Goal: Task Accomplishment & Management: Use online tool/utility

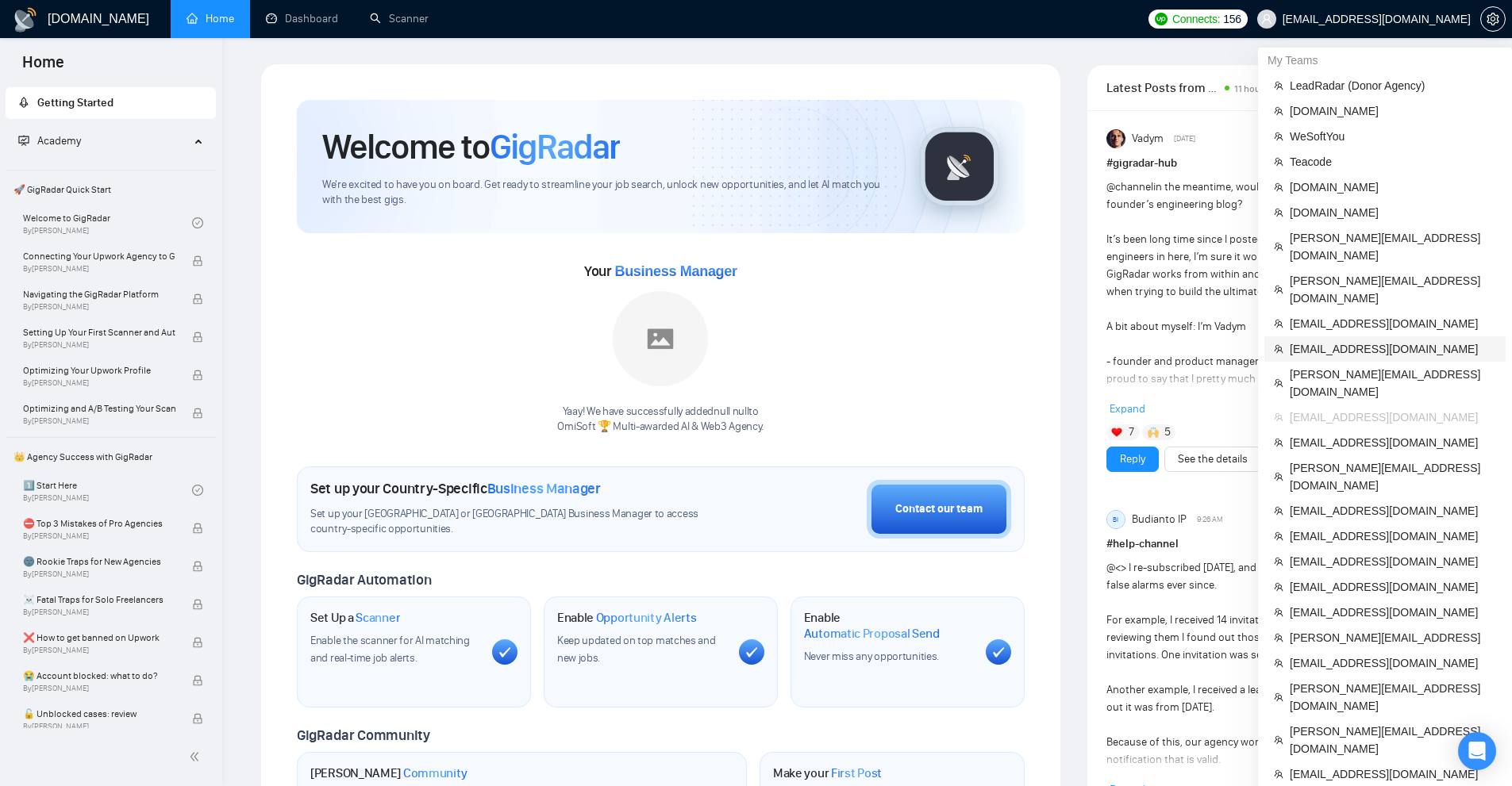
click at [1311, 340] on span "[EMAIL_ADDRESS][DOMAIN_NAME]" at bounding box center [1393, 348] width 206 height 17
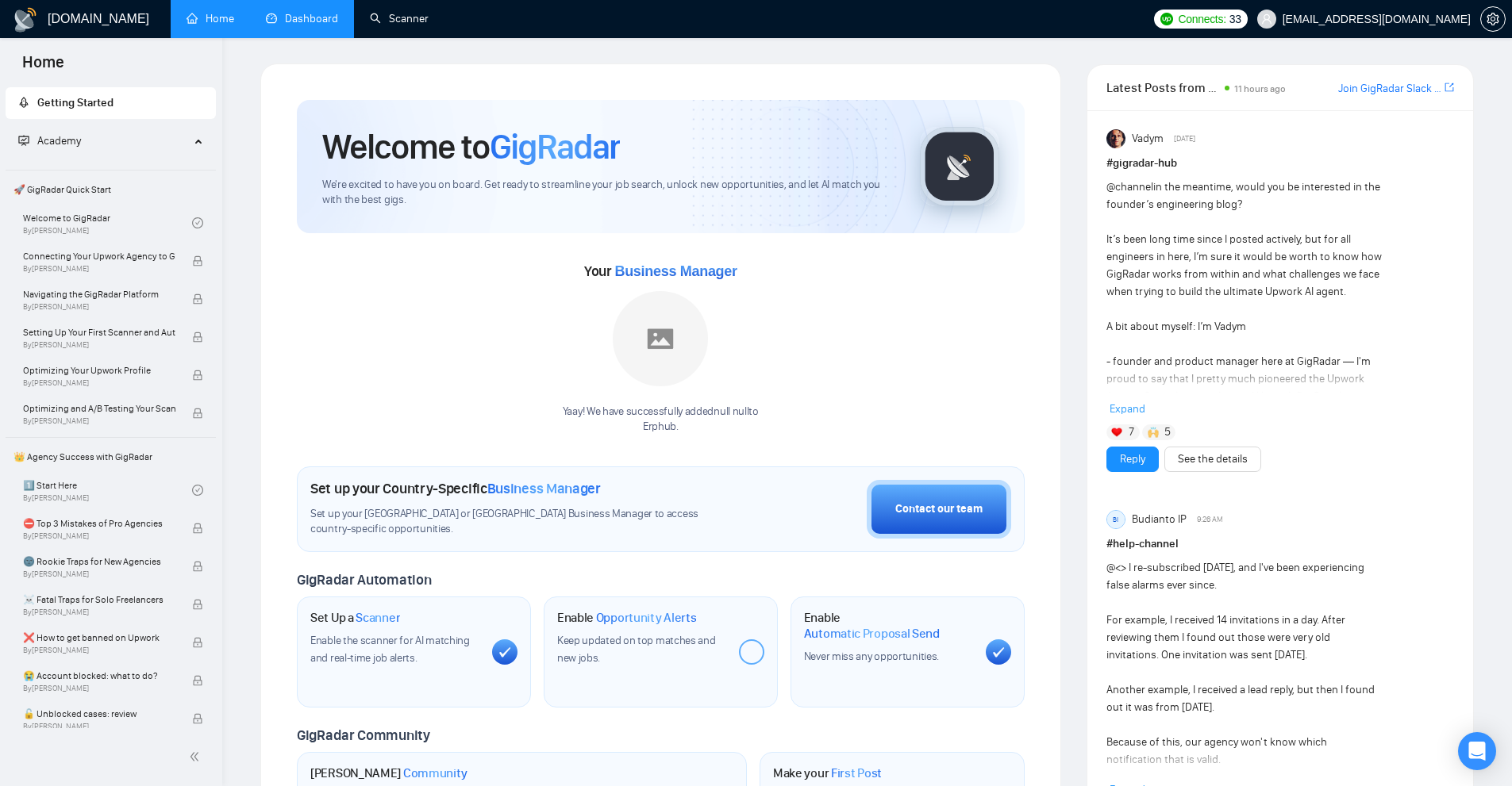
click at [314, 21] on link "Dashboard" at bounding box center [302, 18] width 72 height 14
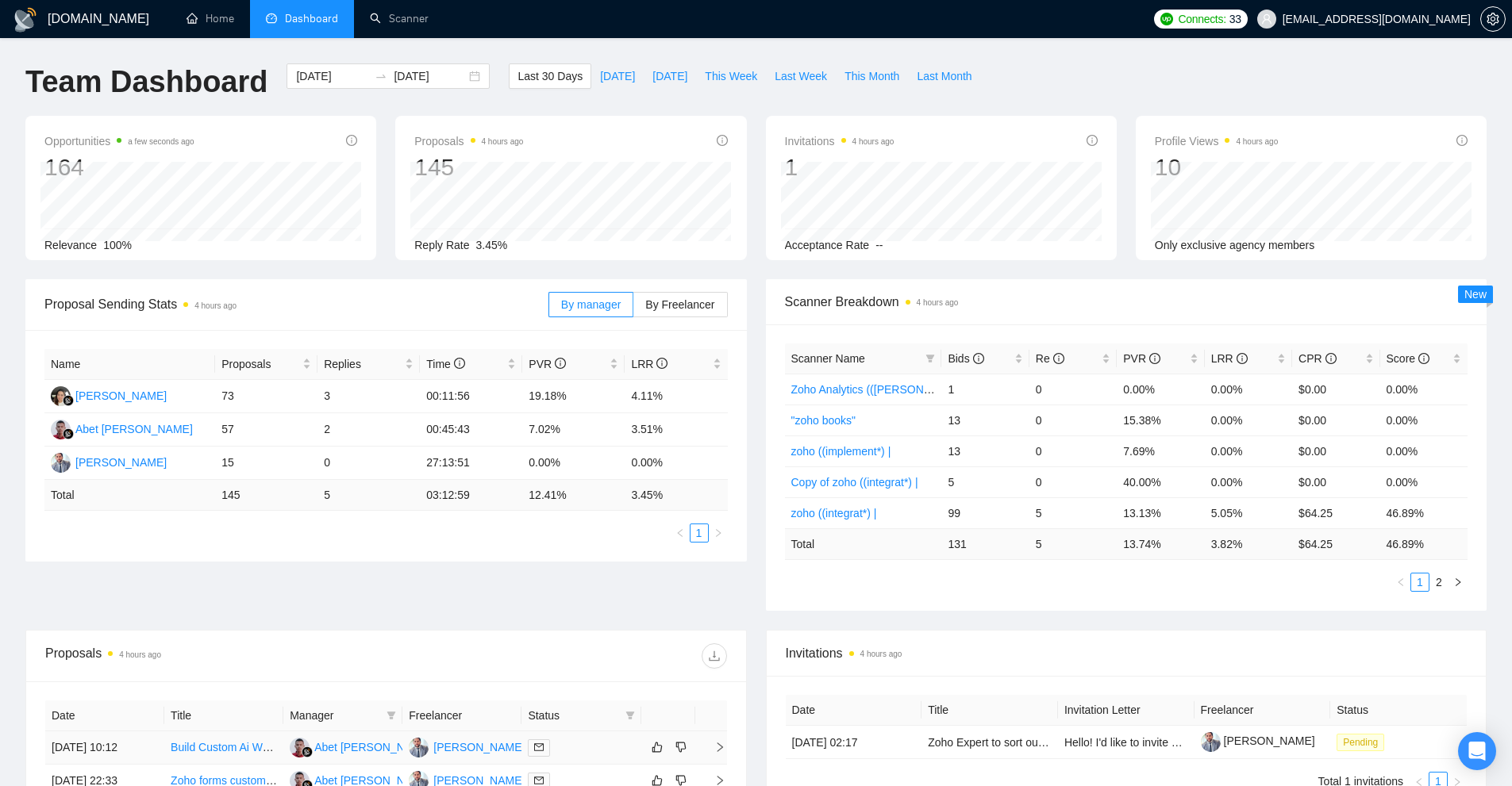
scroll to position [317, 0]
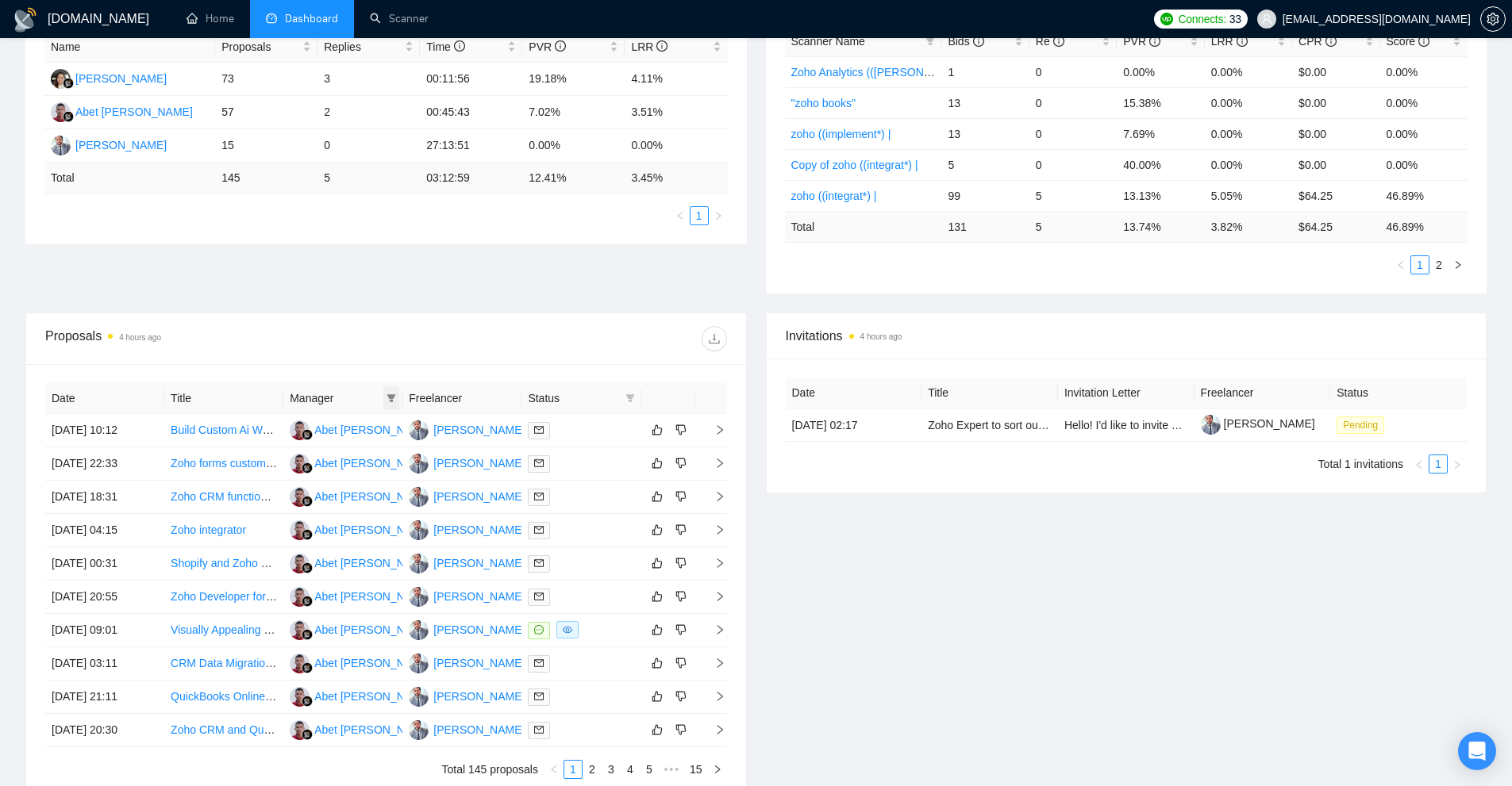
click at [383, 396] on span at bounding box center [390, 398] width 16 height 24
click at [358, 433] on span "Abet [PERSON_NAME]" at bounding box center [373, 429] width 118 height 13
checkbox input "true"
click at [349, 462] on div "[PERSON_NAME]" at bounding box center [360, 453] width 91 height 17
checkbox input "true"
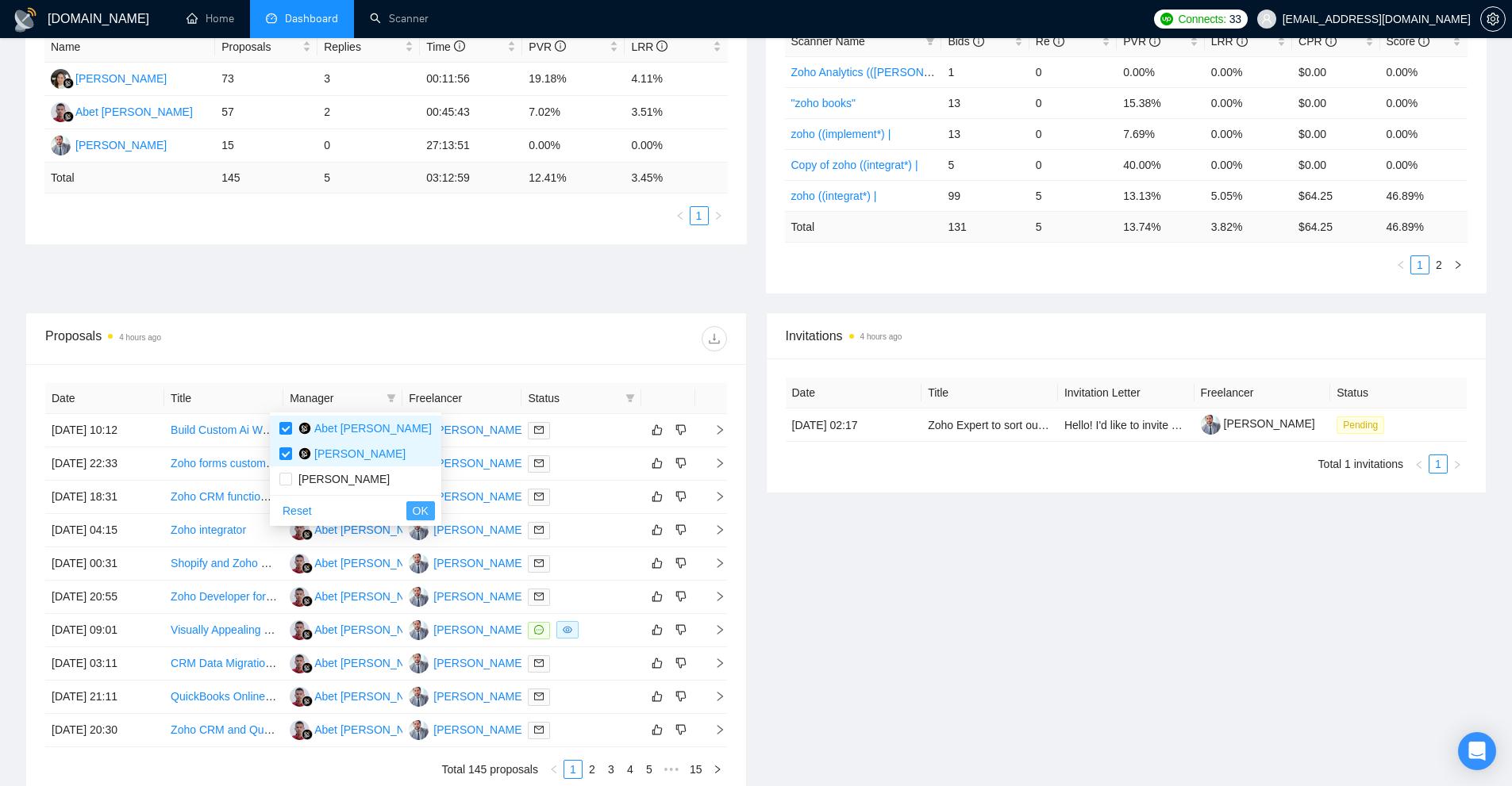
click at [413, 511] on span "OK" at bounding box center [420, 511] width 16 height 17
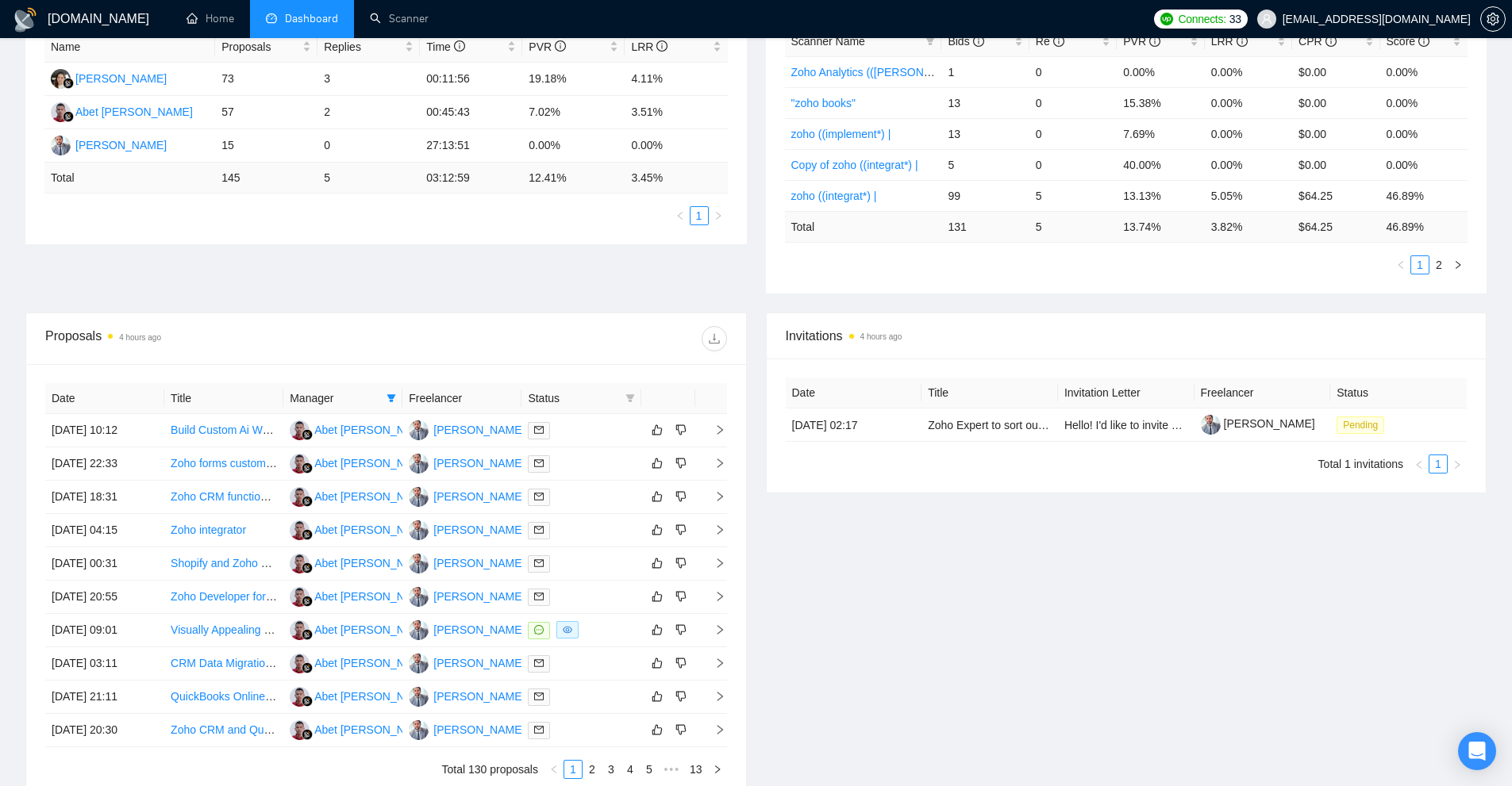
click at [629, 398] on icon "filter" at bounding box center [630, 398] width 9 height 8
click at [603, 436] on span "Chat" at bounding box center [590, 428] width 77 height 17
checkbox input "true"
click at [625, 497] on div "Reset OK" at bounding box center [589, 485] width 95 height 31
click at [619, 487] on span "OK" at bounding box center [616, 485] width 16 height 17
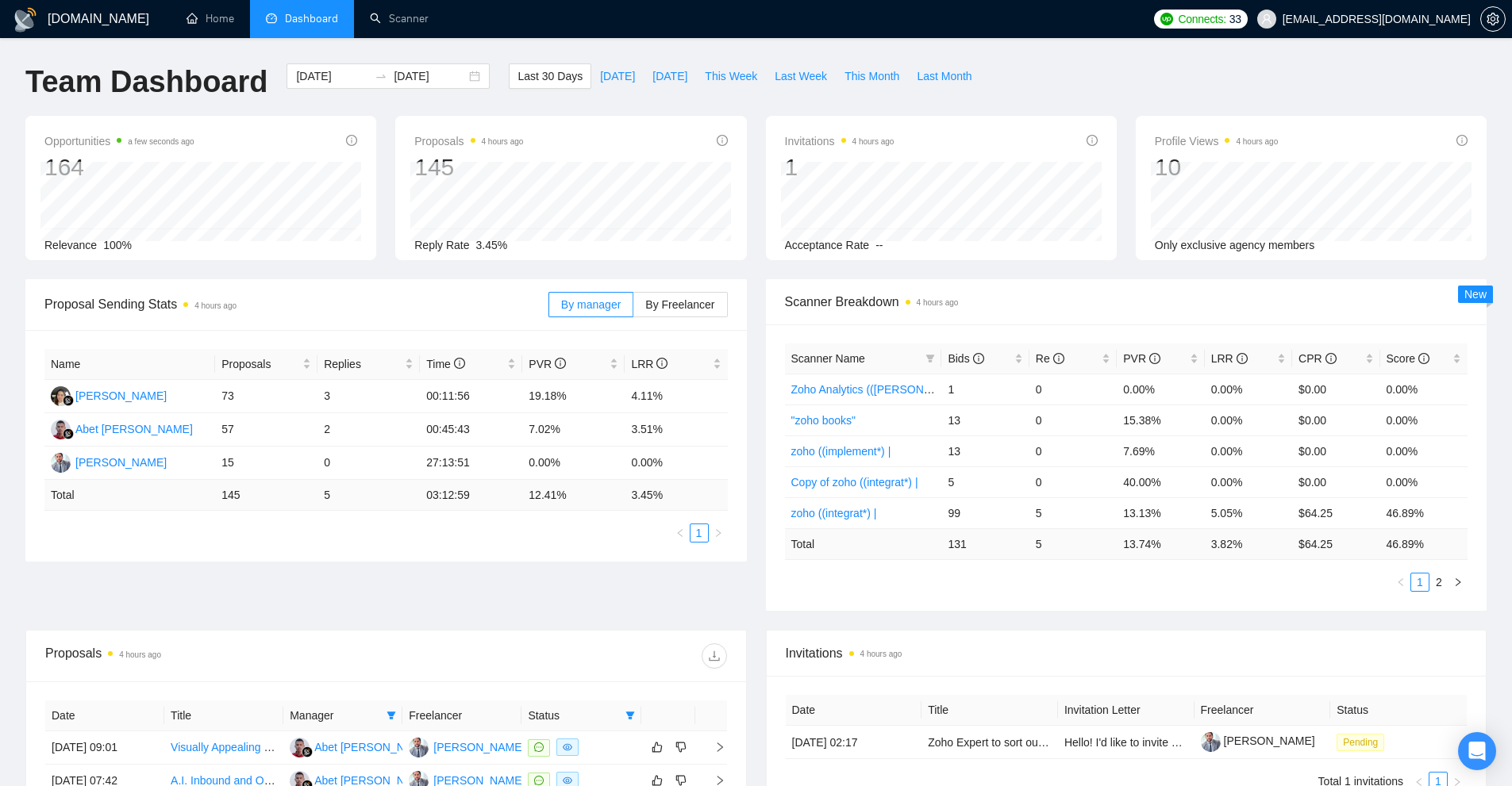
scroll to position [305, 0]
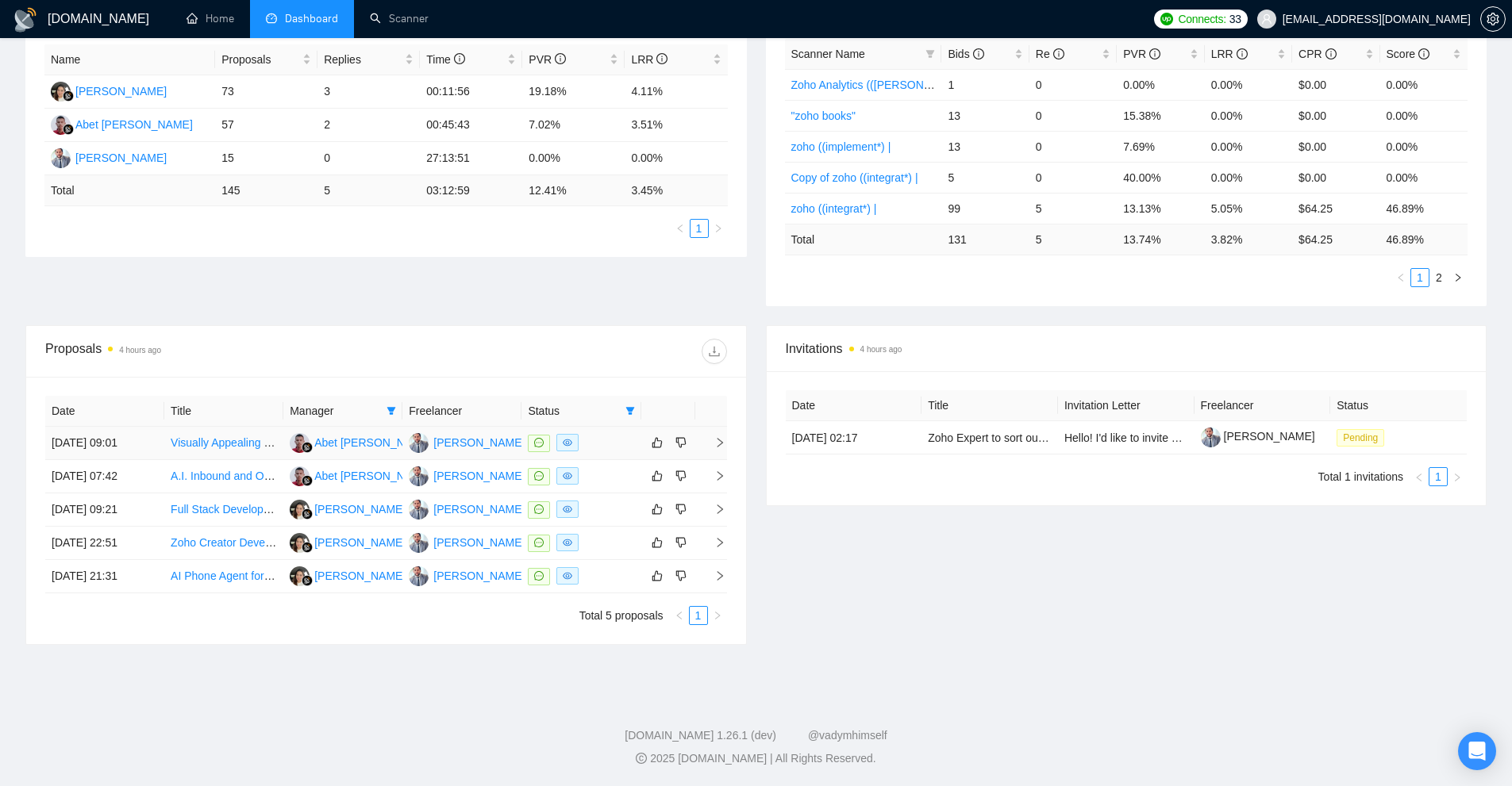
click at [149, 455] on td "[DATE] 09:01" at bounding box center [105, 443] width 119 height 34
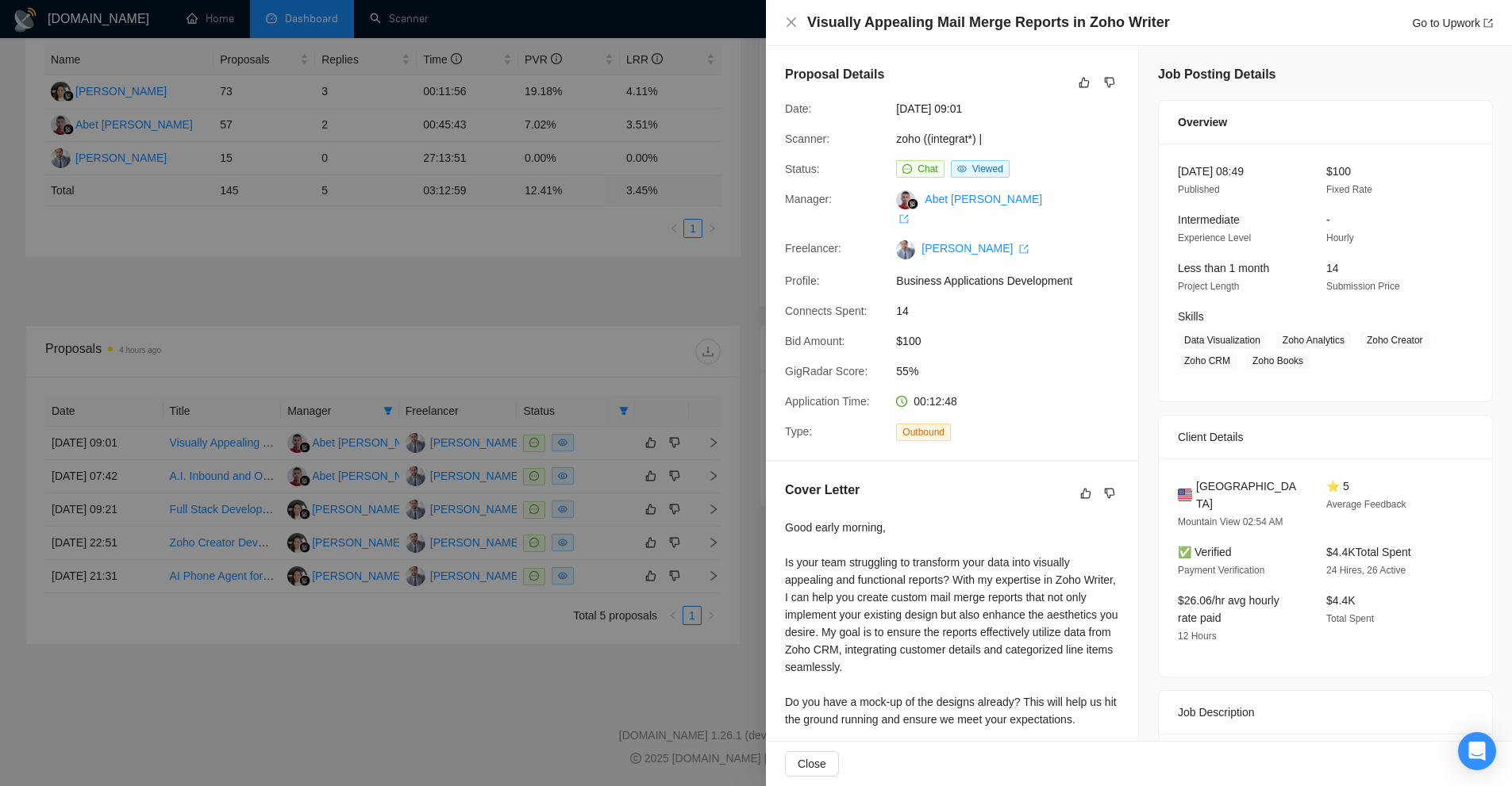
click at [235, 143] on div at bounding box center [756, 393] width 1512 height 786
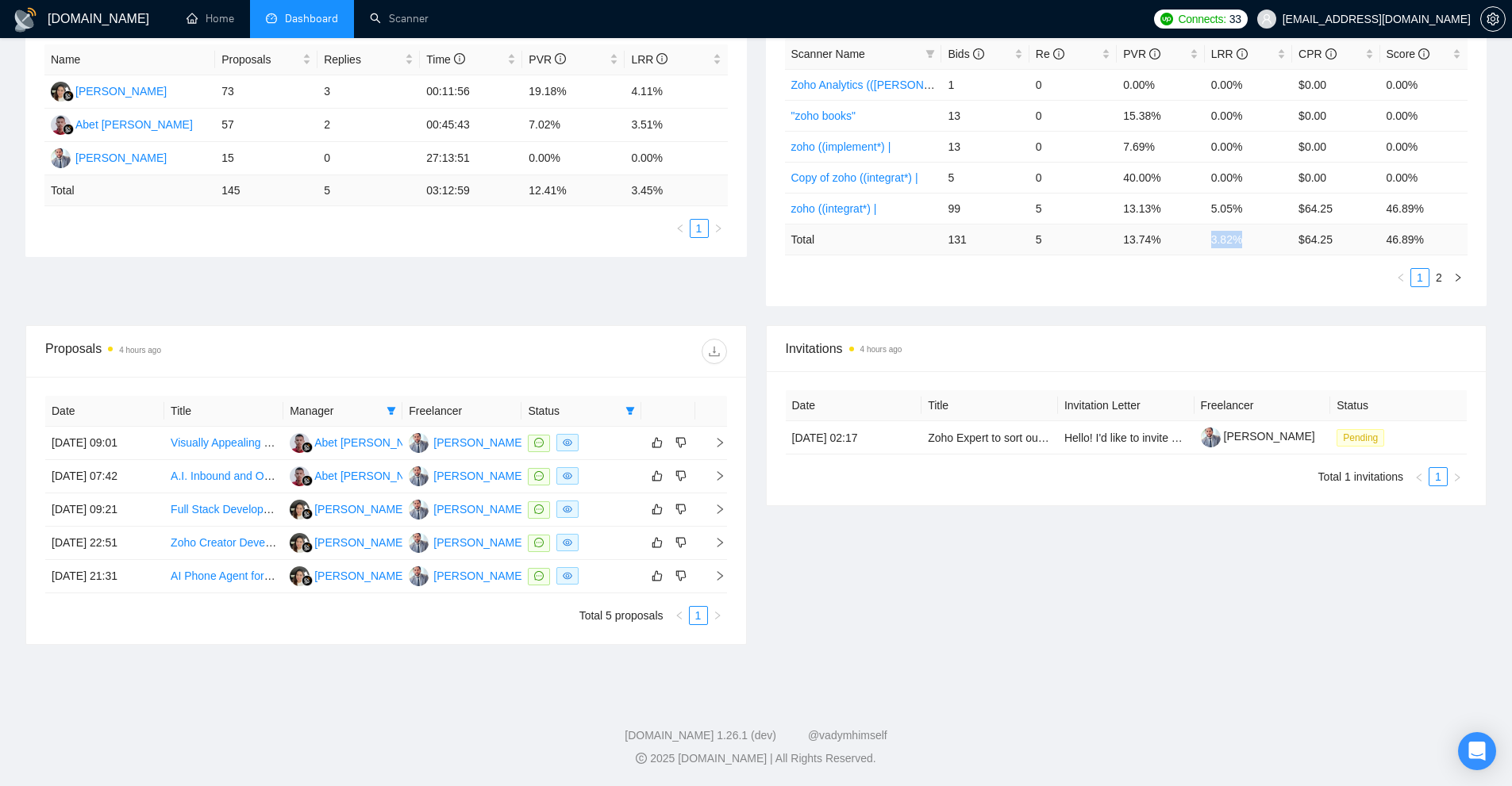
drag, startPoint x: 1244, startPoint y: 235, endPoint x: 1209, endPoint y: 239, distance: 35.2
click at [1209, 239] on td "3.82 %" at bounding box center [1248, 239] width 88 height 31
copy td "3.82 %"
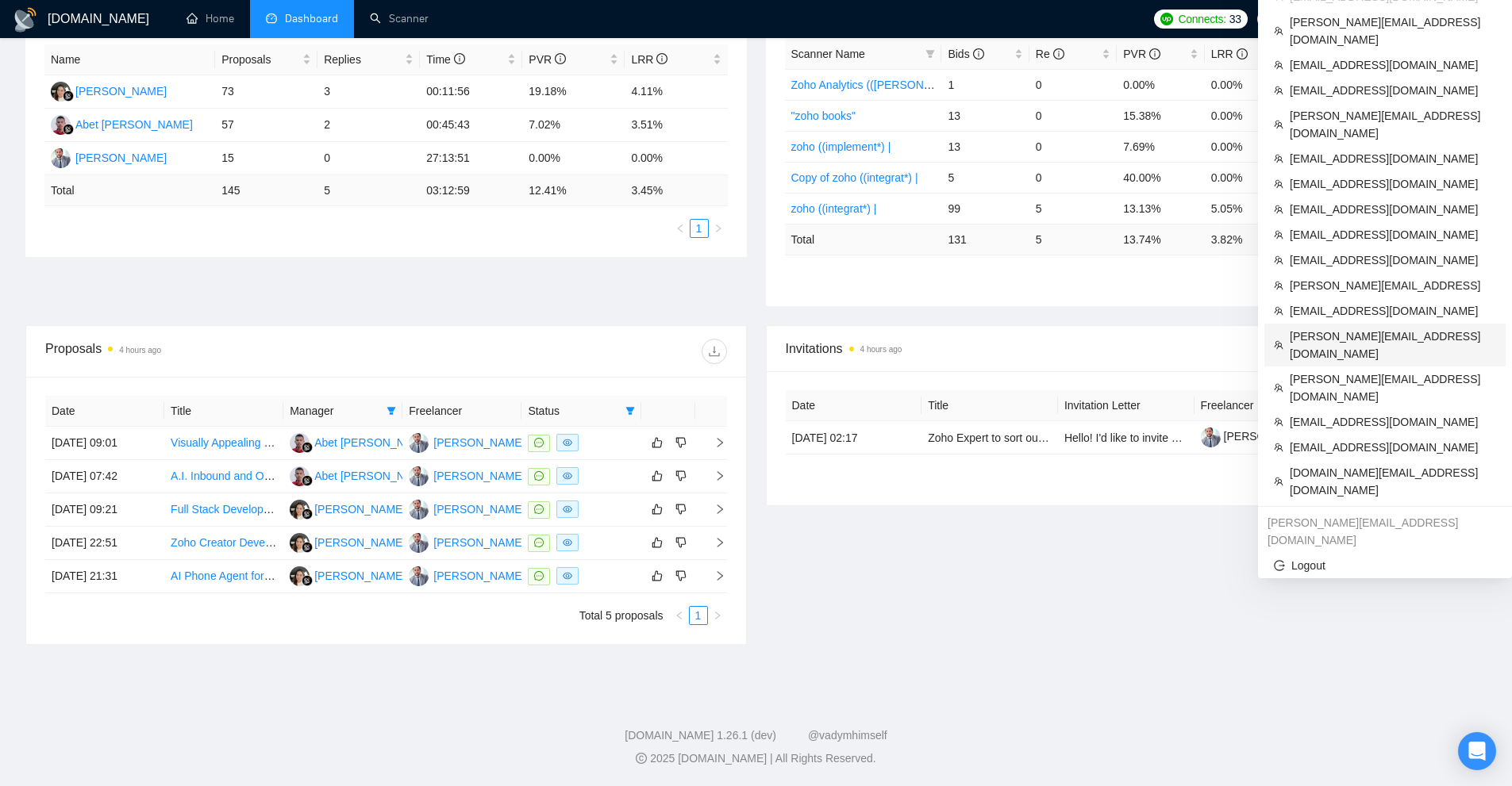
scroll to position [0, 0]
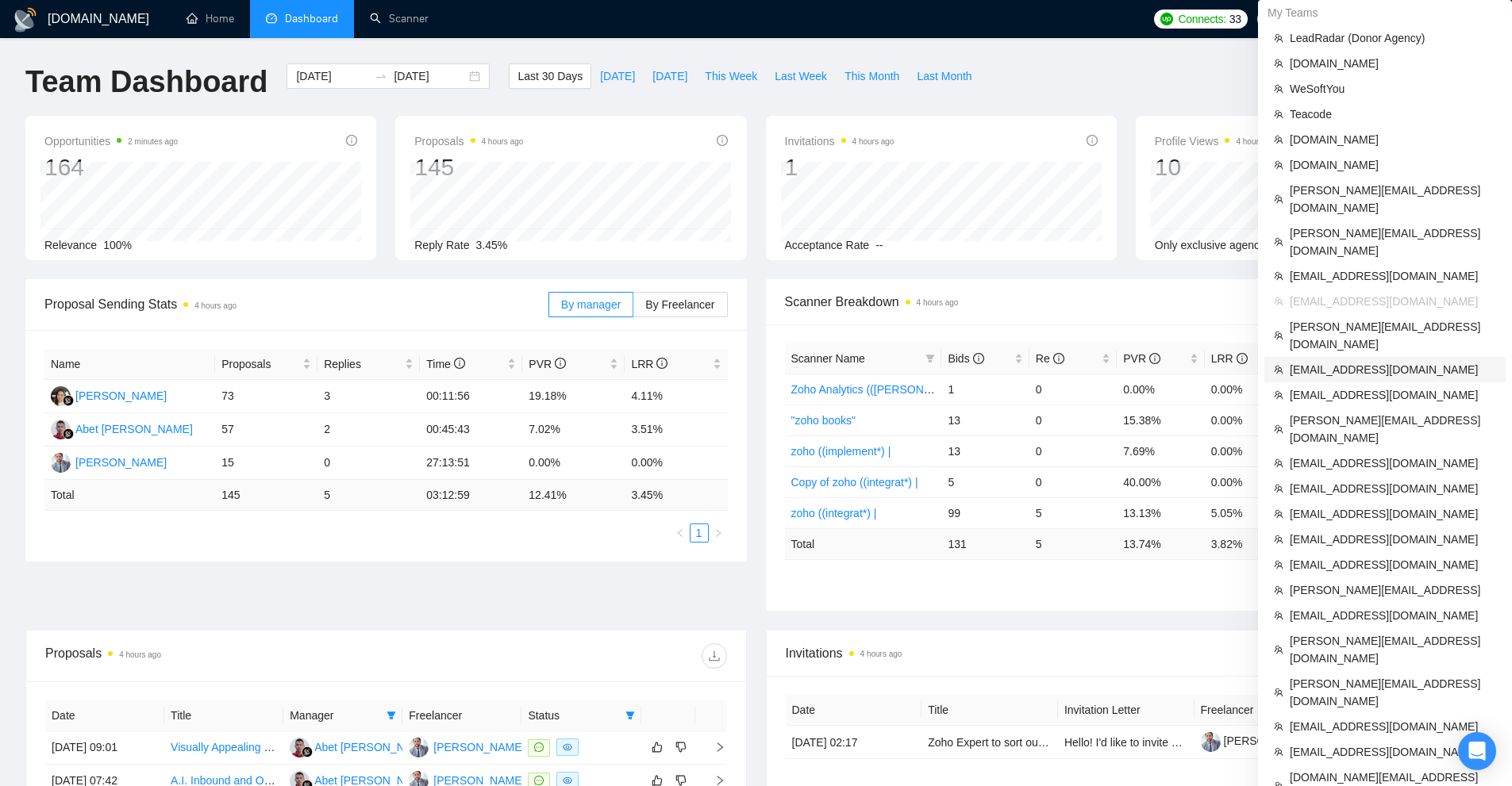
click at [1353, 361] on span "[EMAIL_ADDRESS][DOMAIN_NAME]" at bounding box center [1393, 369] width 206 height 17
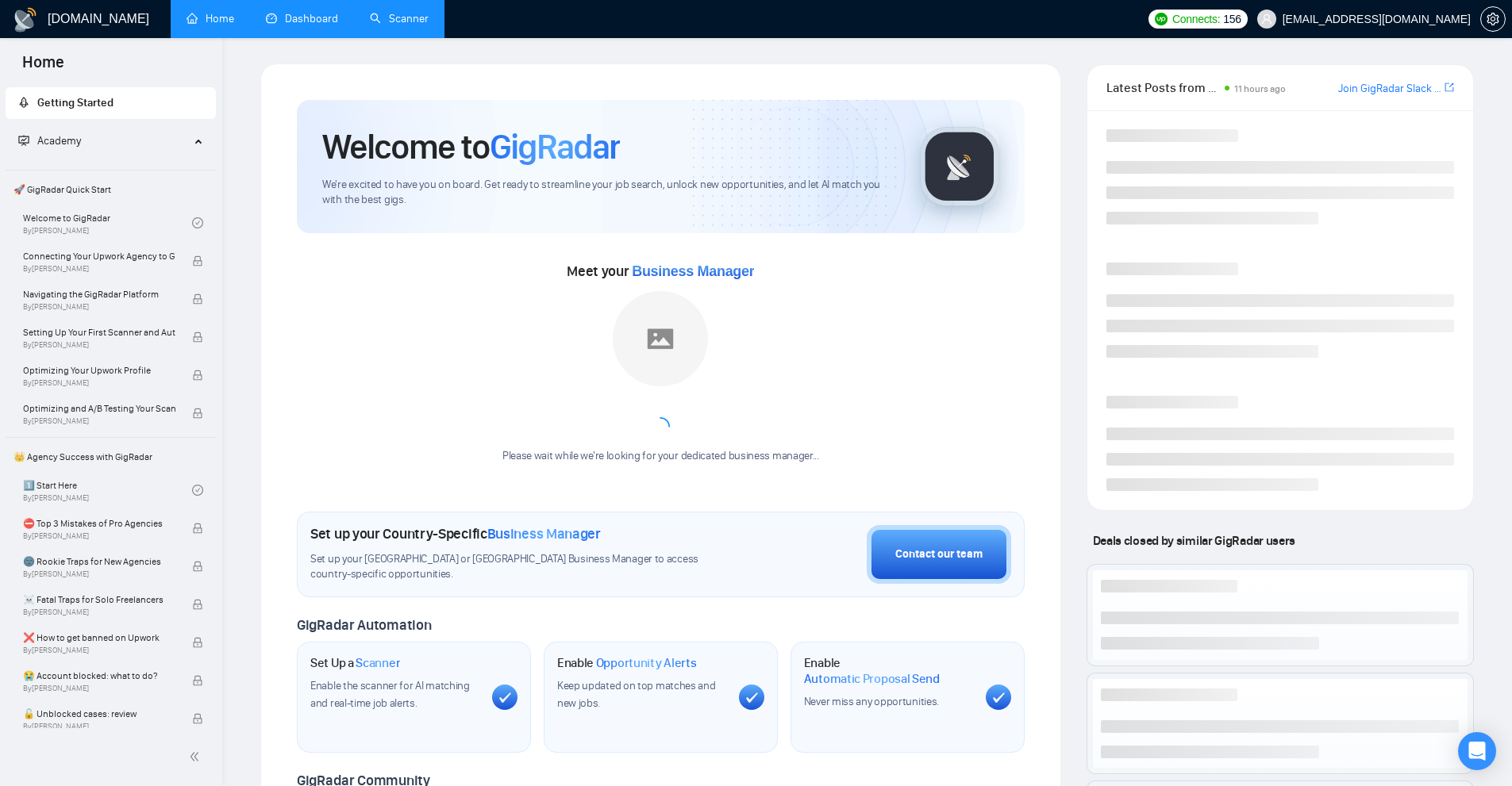
click at [429, 12] on link "Scanner" at bounding box center [399, 18] width 58 height 14
click at [296, 19] on link "Dashboard" at bounding box center [302, 18] width 72 height 14
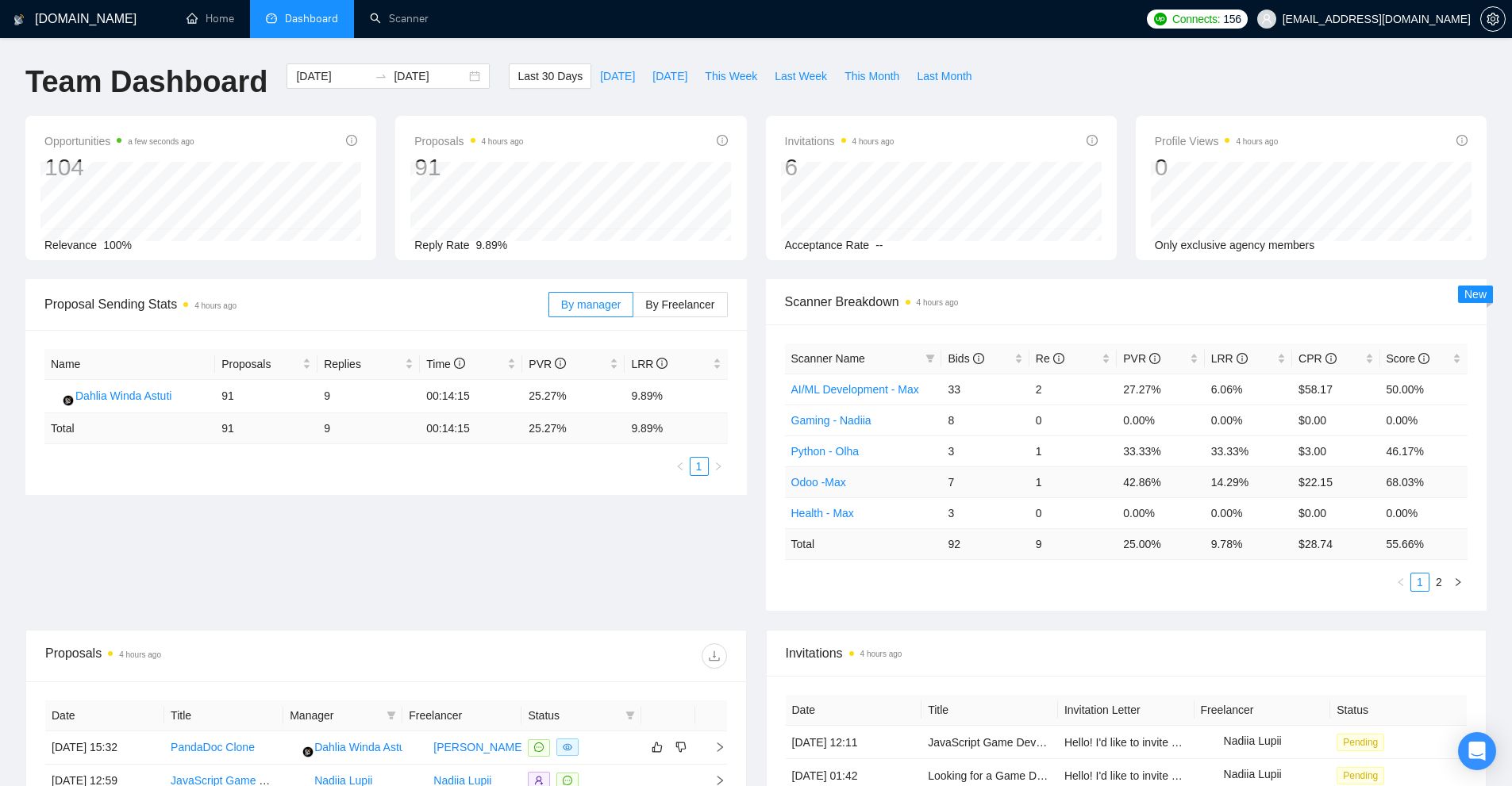
scroll to position [317, 0]
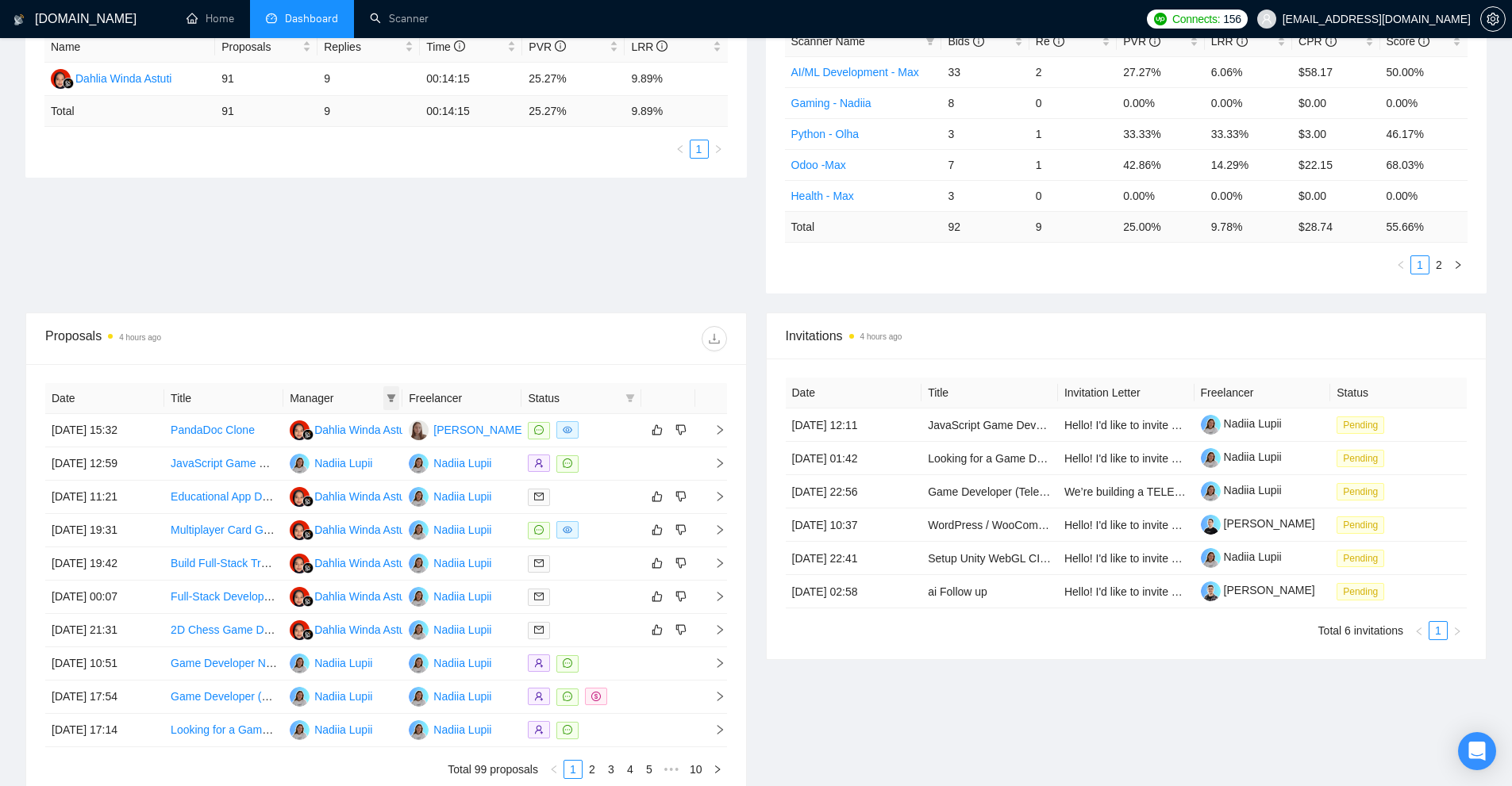
click at [392, 398] on icon "filter" at bounding box center [392, 398] width 9 height 8
click at [328, 438] on li "Dahlia Winda Astuti" at bounding box center [323, 429] width 151 height 26
checkbox input "true"
click at [383, 512] on span "OK" at bounding box center [378, 511] width 16 height 17
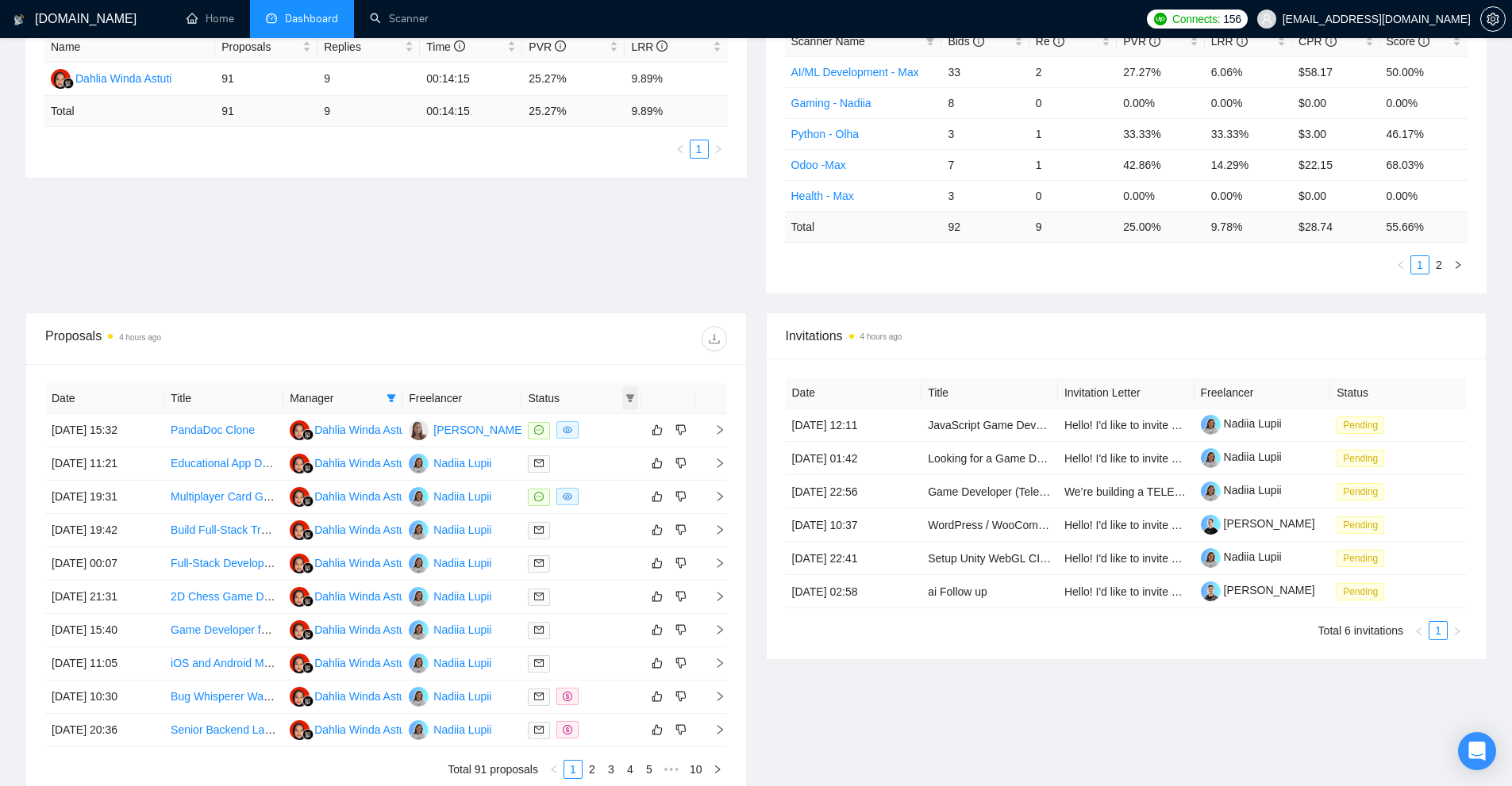
click at [633, 400] on icon "filter" at bounding box center [630, 398] width 9 height 9
click at [586, 434] on span "Chat" at bounding box center [579, 429] width 30 height 13
checkbox input "true"
click at [616, 491] on span "OK" at bounding box center [616, 485] width 16 height 17
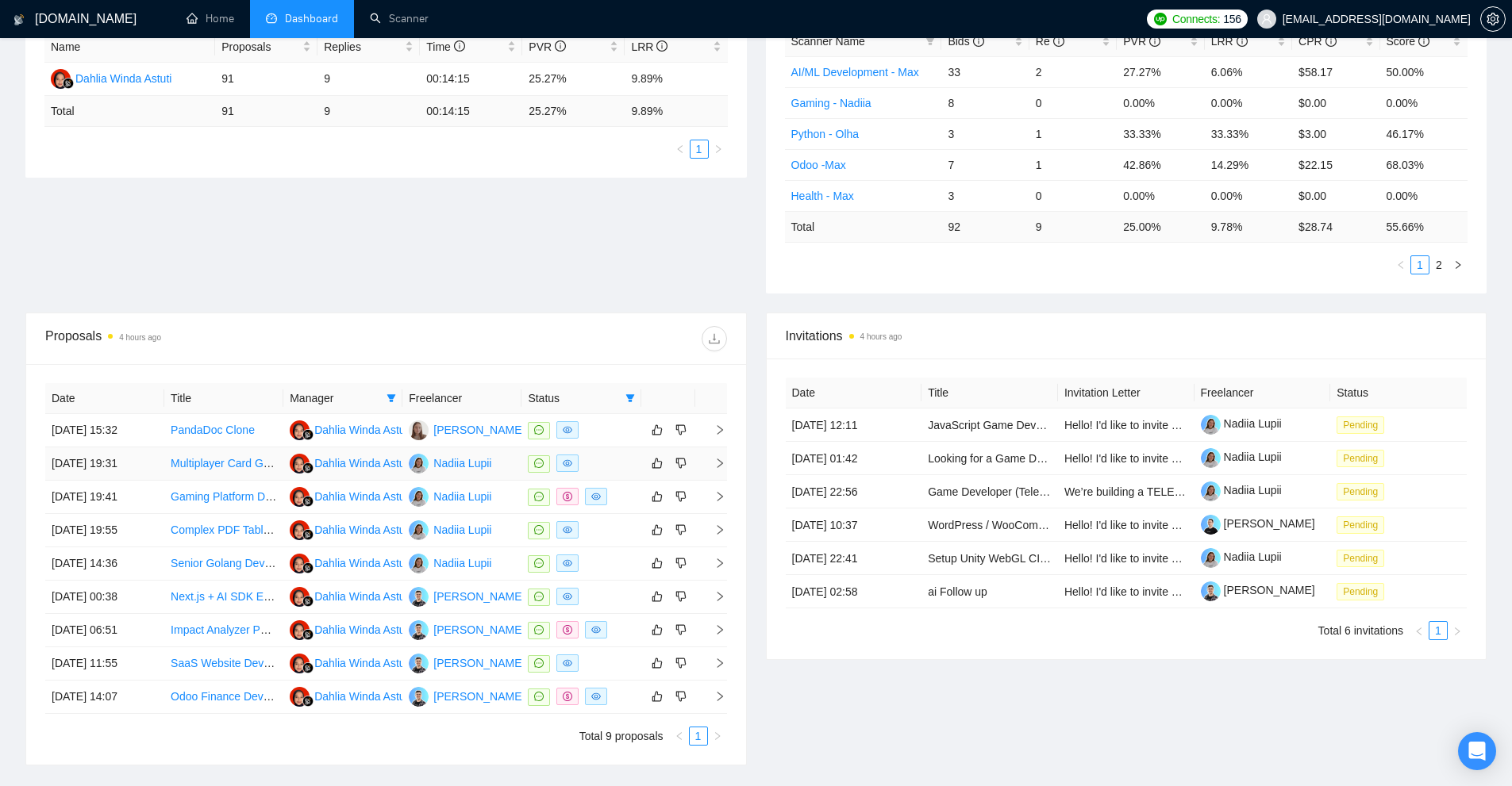
click at [118, 465] on td "[DATE] 19:31" at bounding box center [105, 464] width 119 height 34
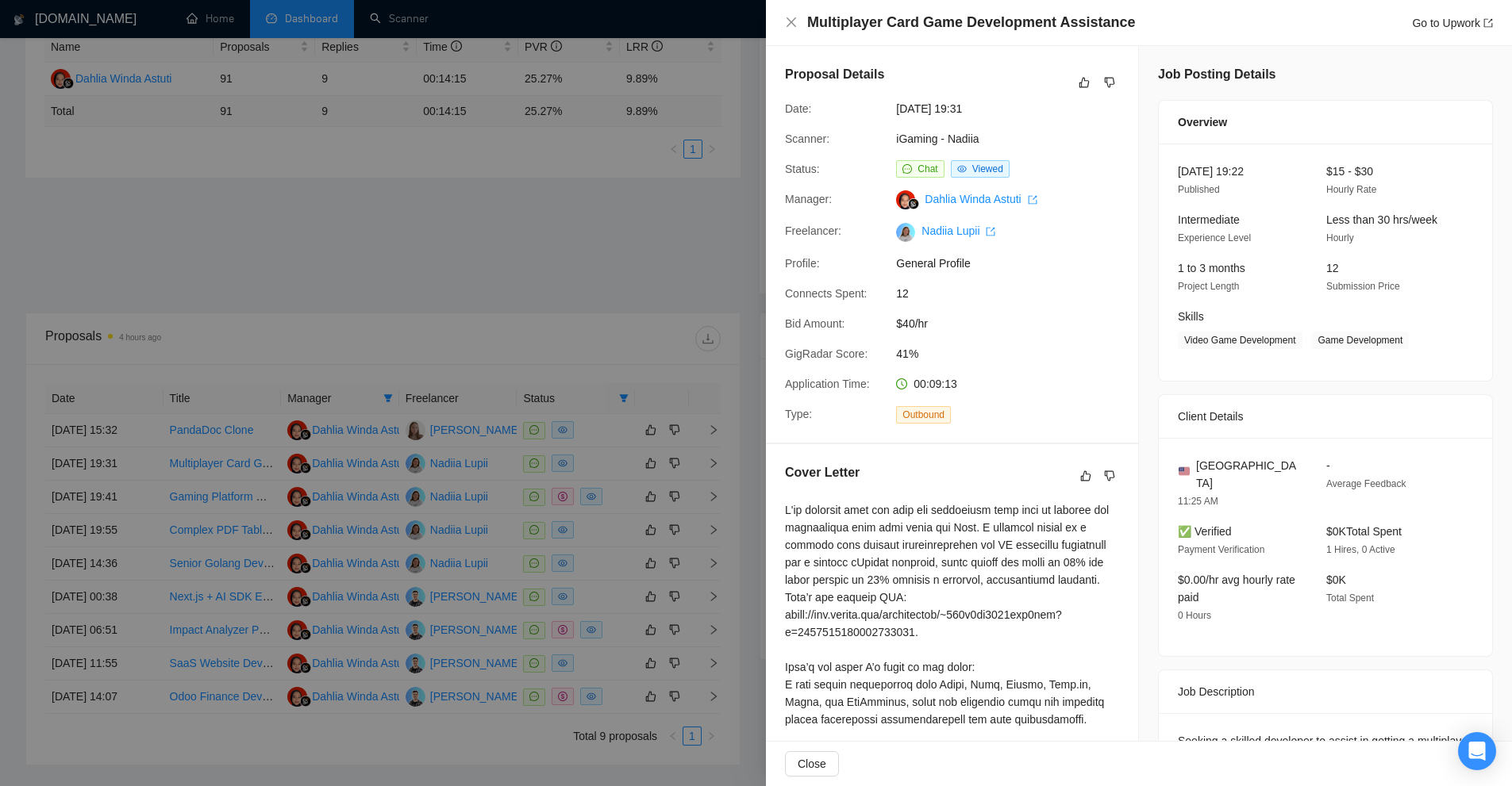
click at [533, 122] on div at bounding box center [756, 393] width 1512 height 786
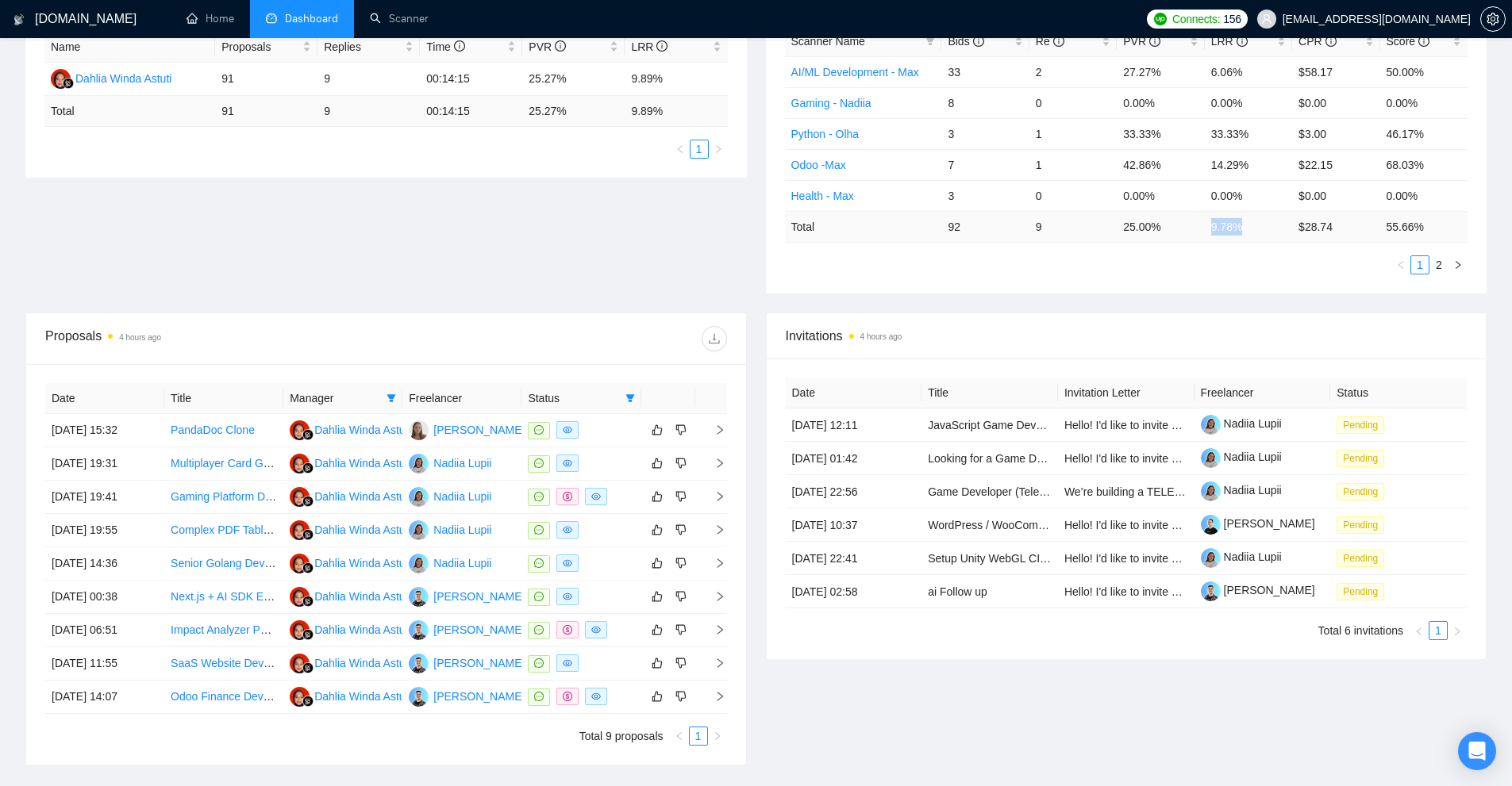
drag, startPoint x: 1250, startPoint y: 223, endPoint x: 1212, endPoint y: 223, distance: 38.0
click at [1212, 223] on td "9.78 %" at bounding box center [1248, 227] width 88 height 31
copy td "9.78 %"
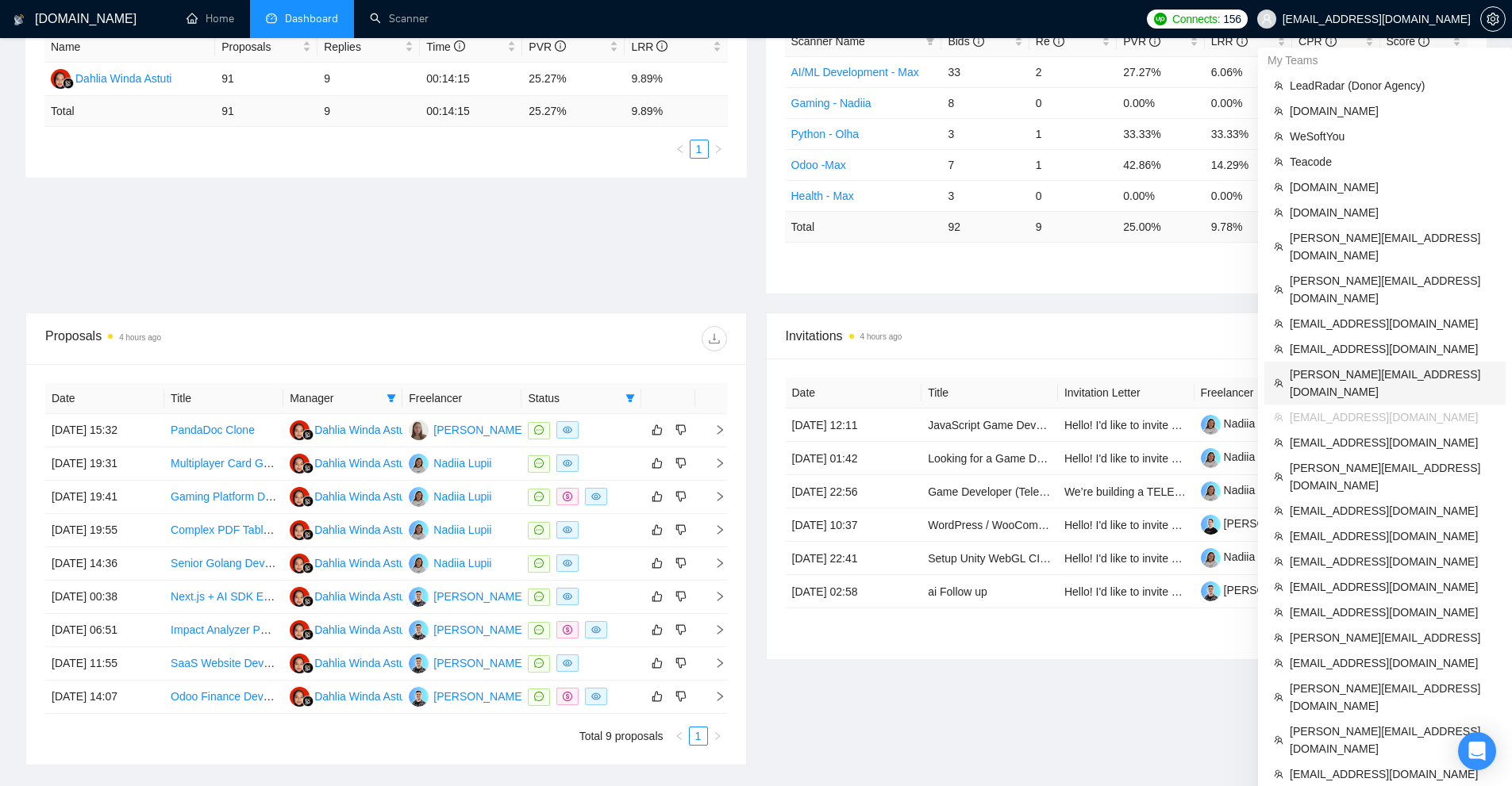
click at [1332, 327] on ul "LeadRadar (Donor Agency) [DOMAIN_NAME] WeSoftYou Teacode [DOMAIN_NAME] [DOMAIN_…" at bounding box center [1384, 464] width 242 height 782
click at [1331, 366] on span "[PERSON_NAME][EMAIL_ADDRESS][DOMAIN_NAME]" at bounding box center [1393, 383] width 206 height 35
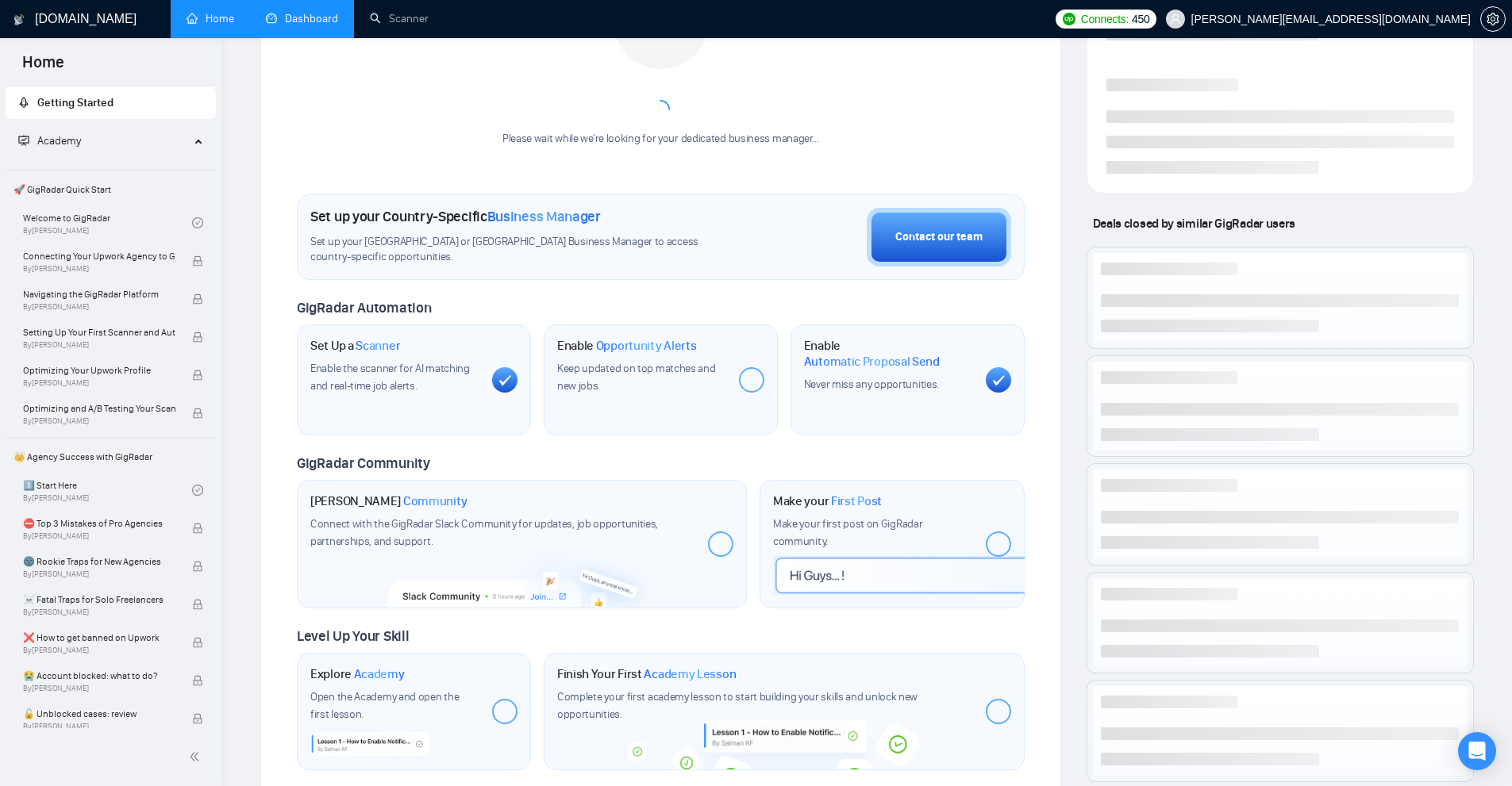
click at [291, 21] on link "Dashboard" at bounding box center [302, 18] width 72 height 14
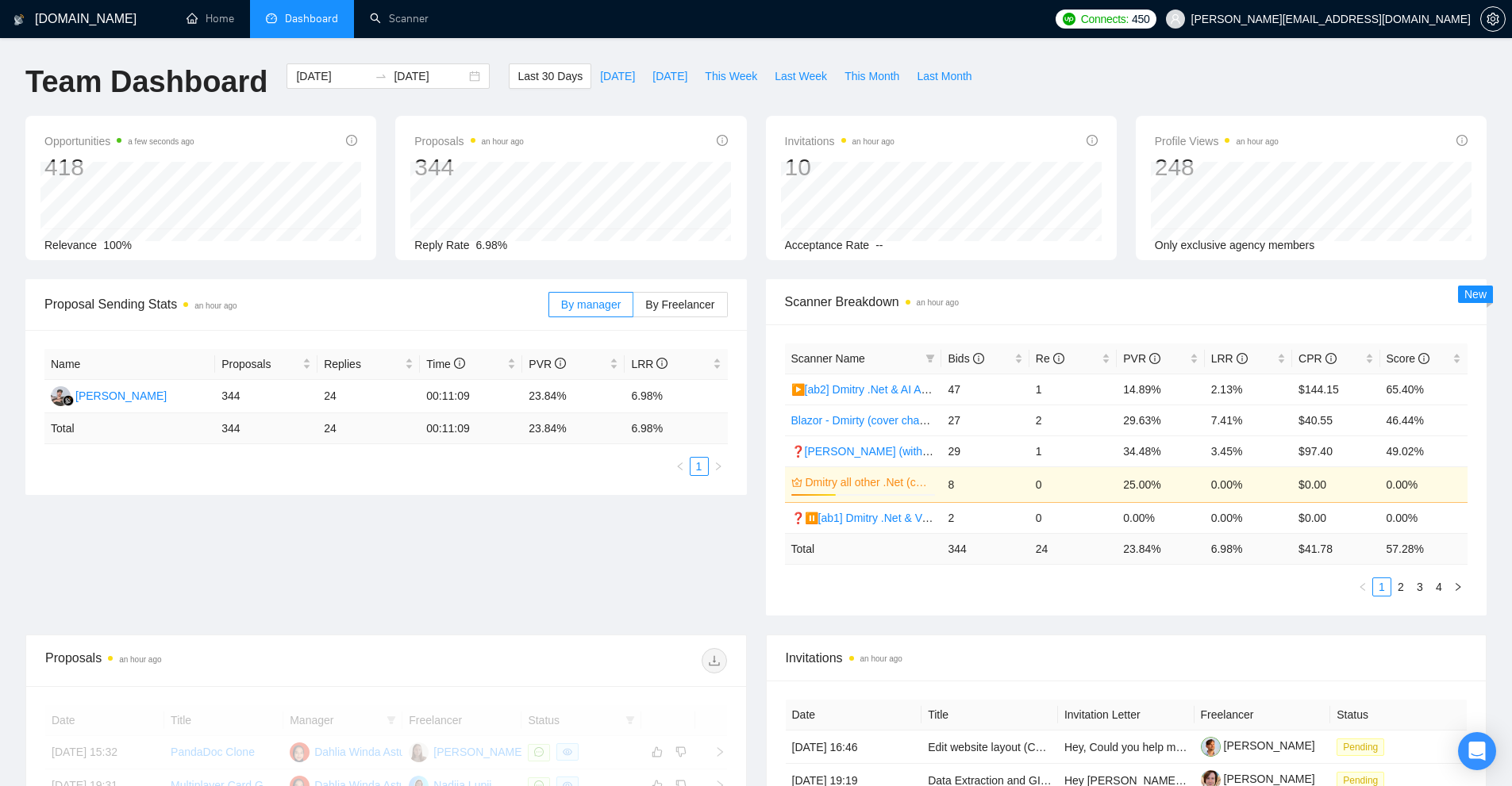
scroll to position [159, 0]
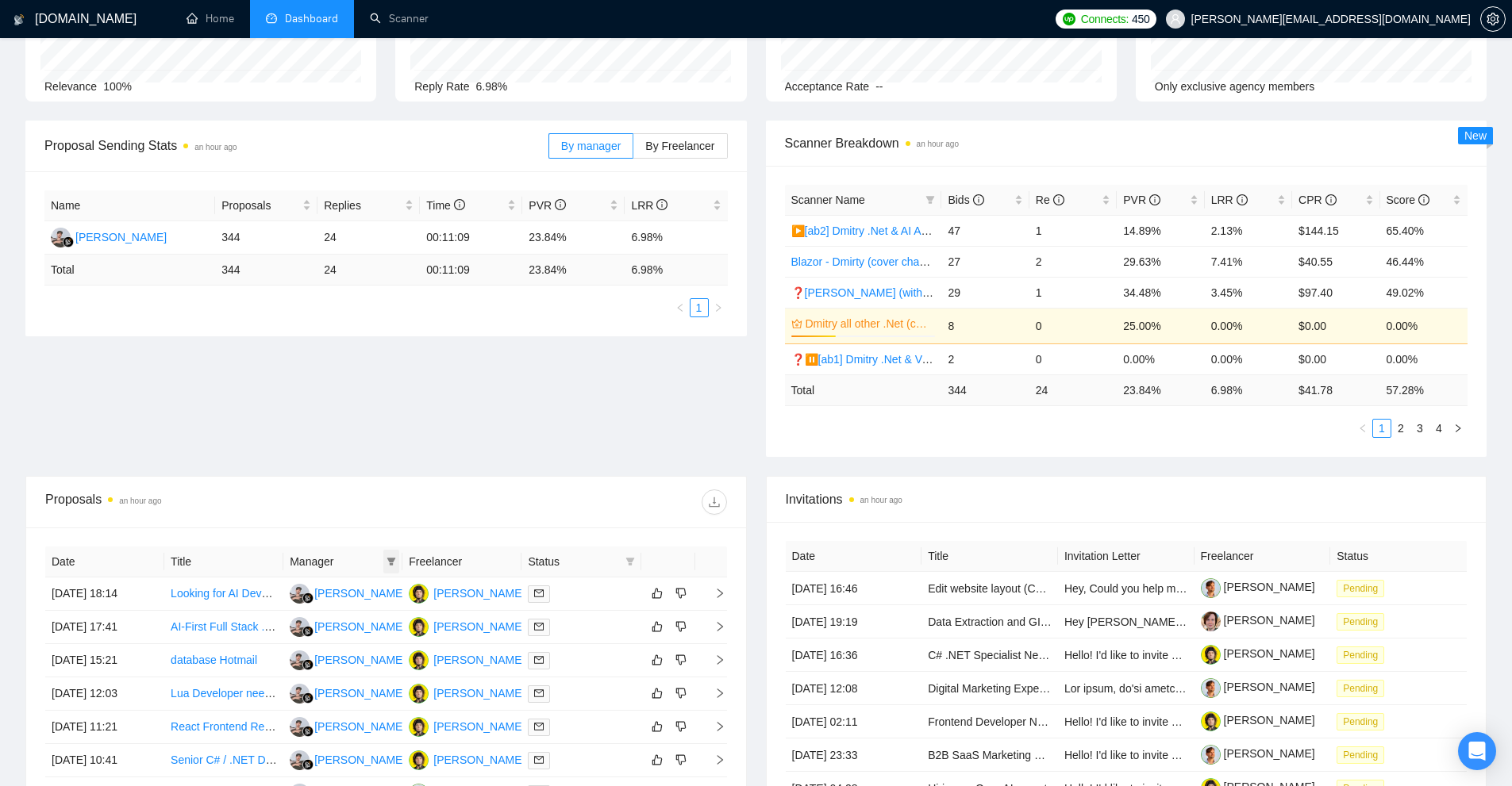
click at [391, 565] on icon "filter" at bounding box center [392, 562] width 9 height 8
drag, startPoint x: 331, startPoint y: 645, endPoint x: 340, endPoint y: 646, distance: 9.1
click at [330, 646] on span "[PERSON_NAME]" at bounding box center [347, 643] width 91 height 13
checkbox input "true"
click at [375, 659] on div "Reset OK" at bounding box center [327, 674] width 147 height 31
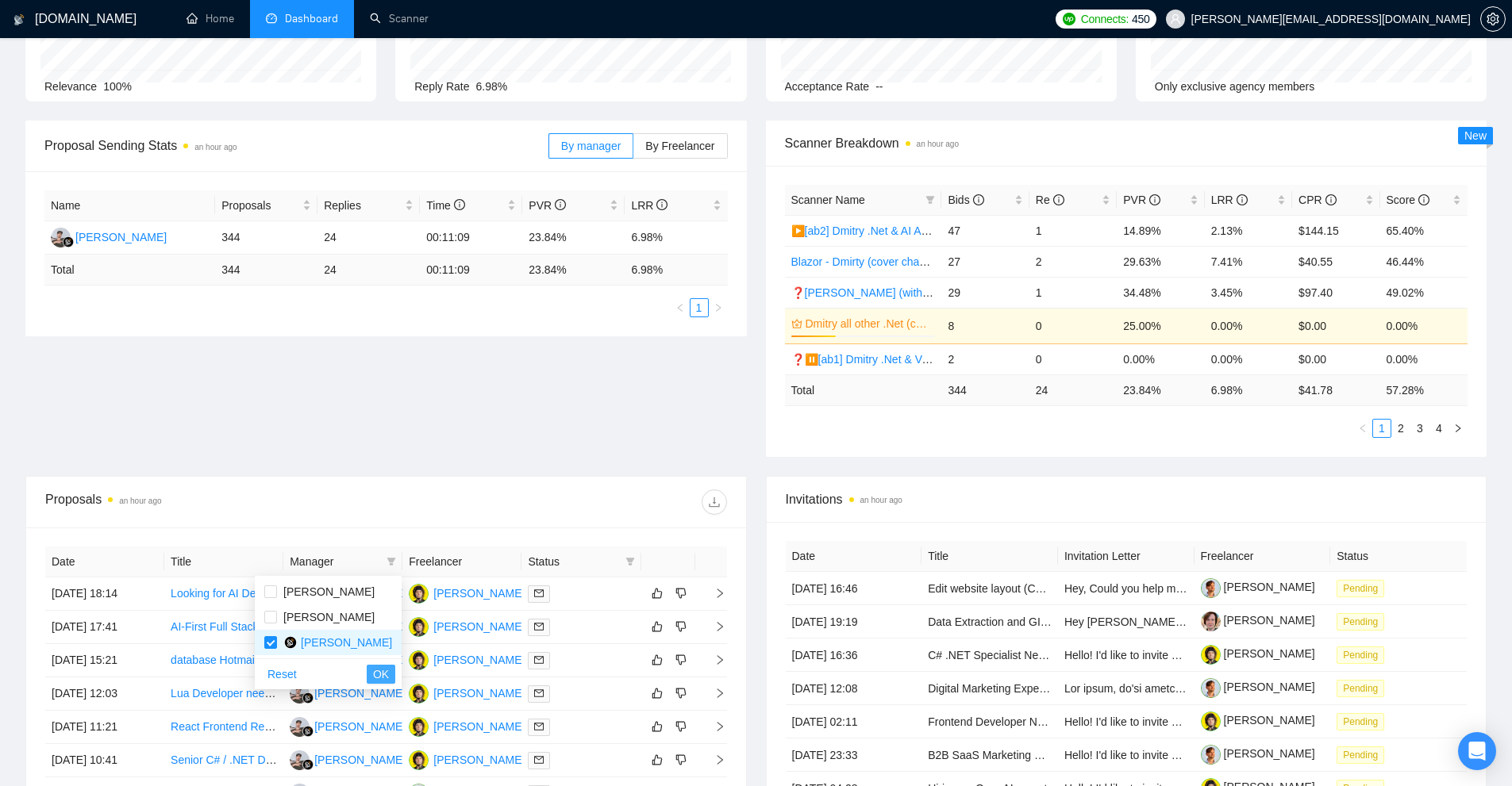
click at [382, 667] on span "OK" at bounding box center [380, 674] width 16 height 17
click at [632, 558] on icon "filter" at bounding box center [630, 562] width 9 height 9
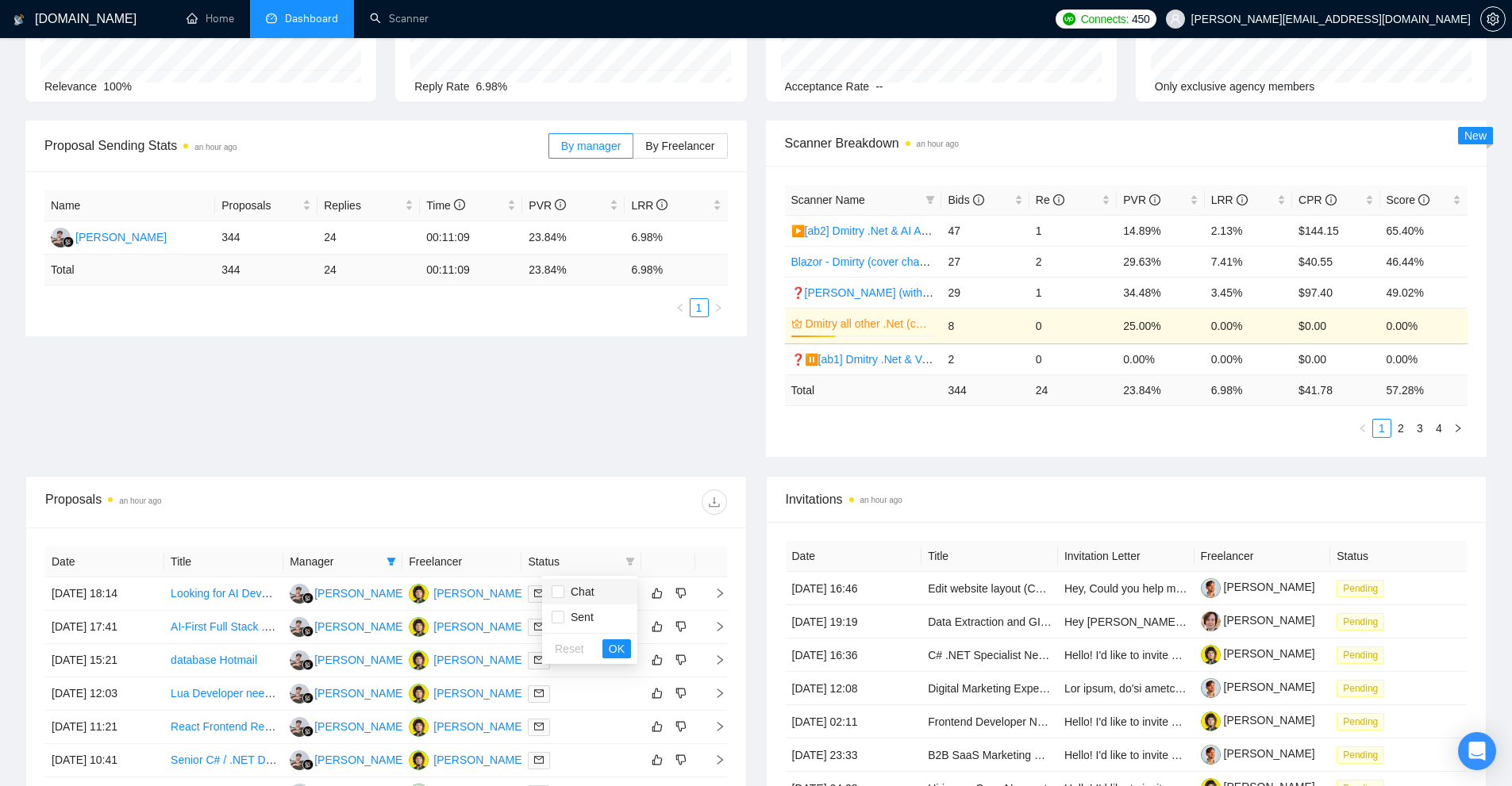
click at [615, 595] on span "Chat" at bounding box center [590, 592] width 77 height 17
checkbox input "true"
click at [625, 653] on button "OK" at bounding box center [616, 648] width 28 height 19
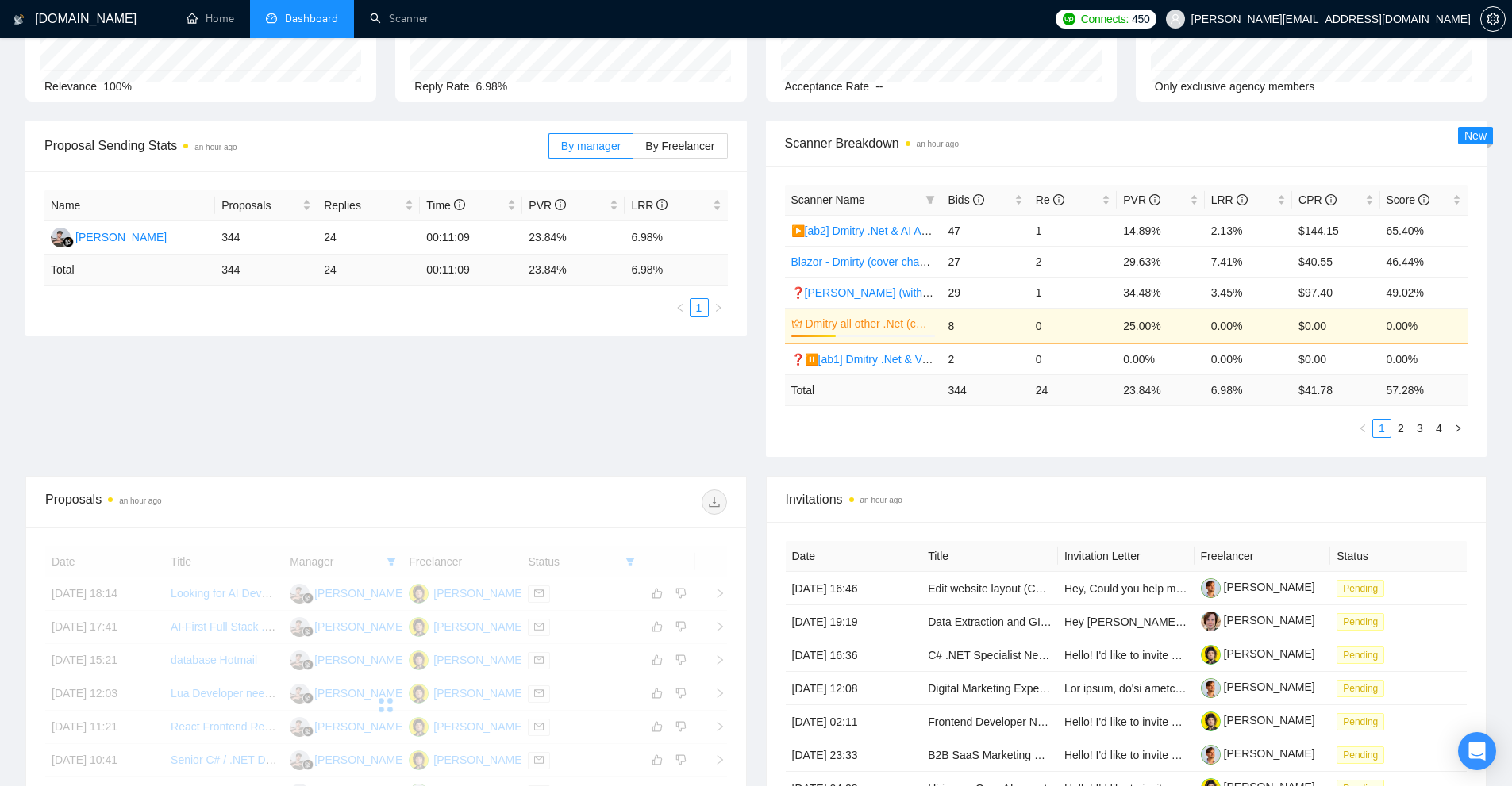
scroll to position [397, 0]
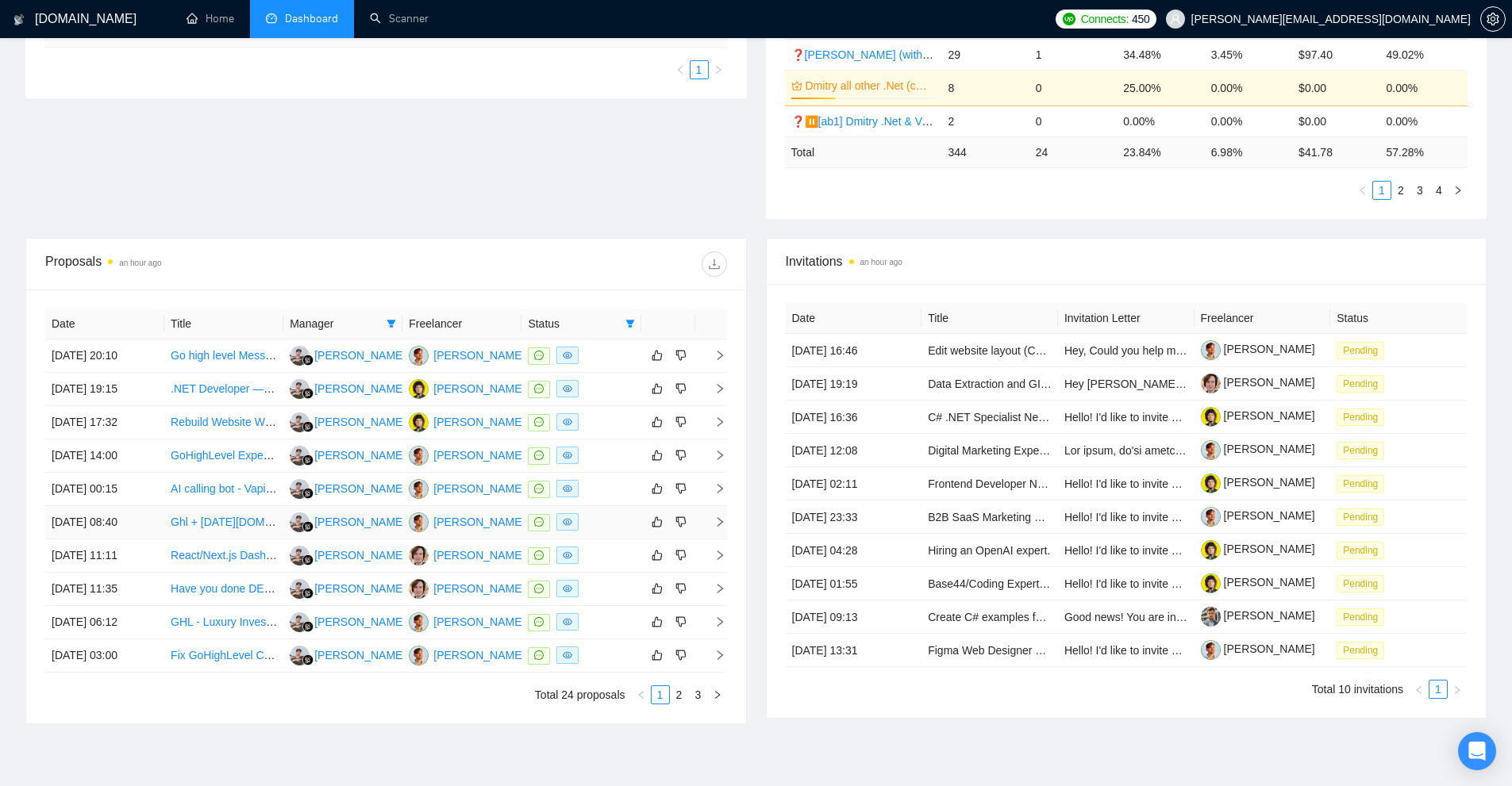
click at [109, 528] on td "[DATE] 08:40" at bounding box center [105, 522] width 119 height 34
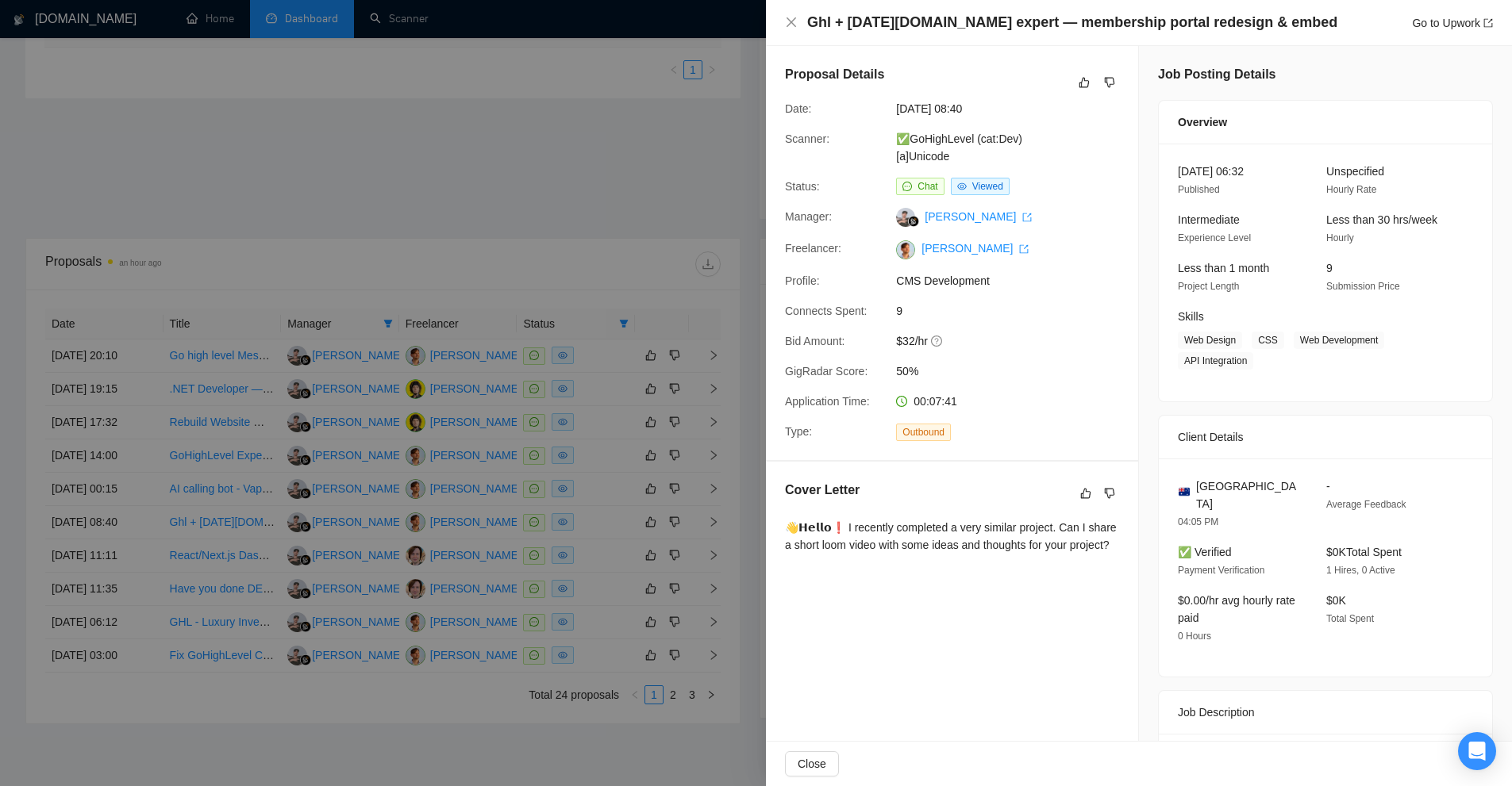
click at [550, 307] on div at bounding box center [756, 393] width 1512 height 786
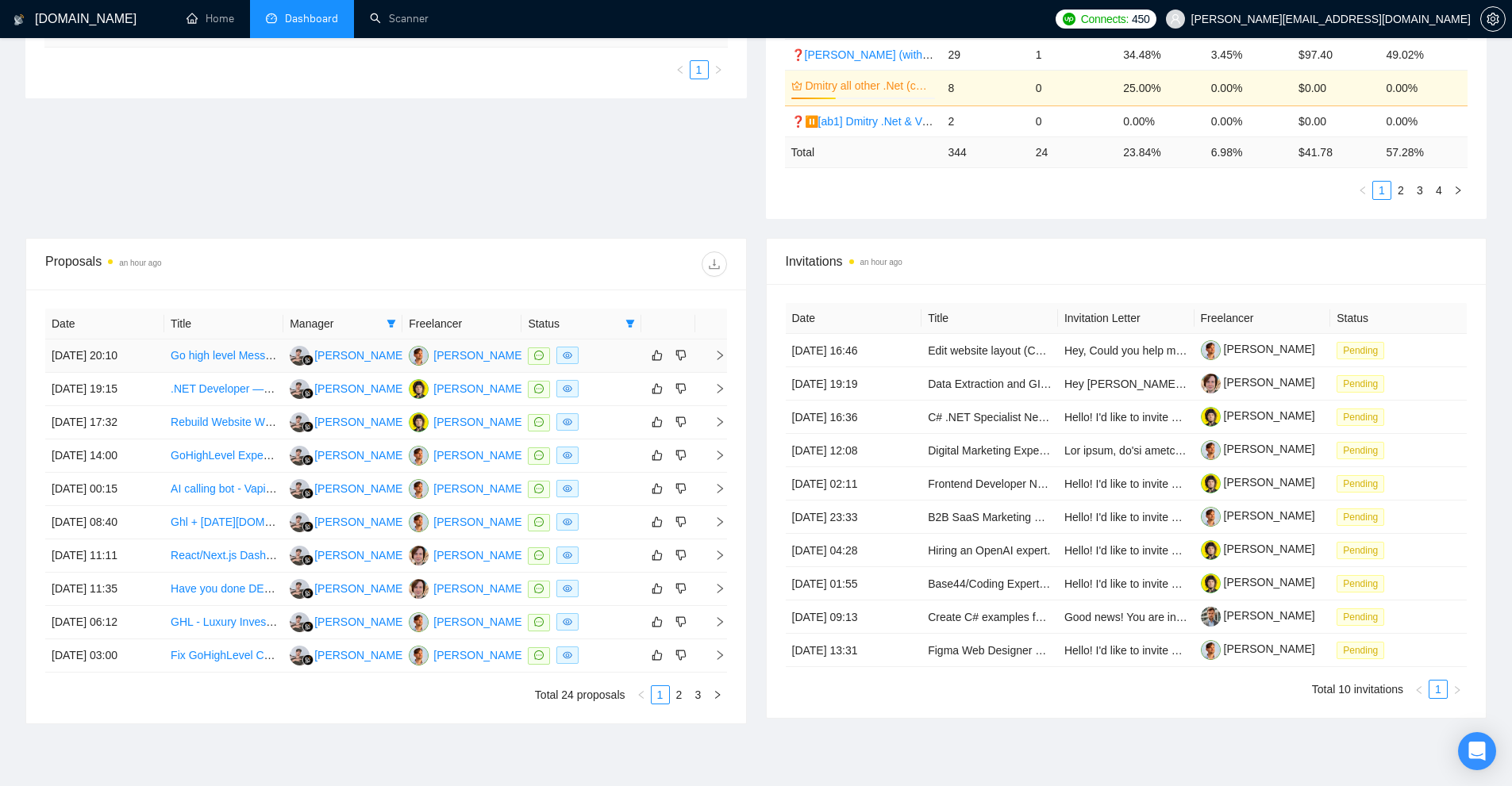
click at [616, 362] on div at bounding box center [581, 356] width 107 height 18
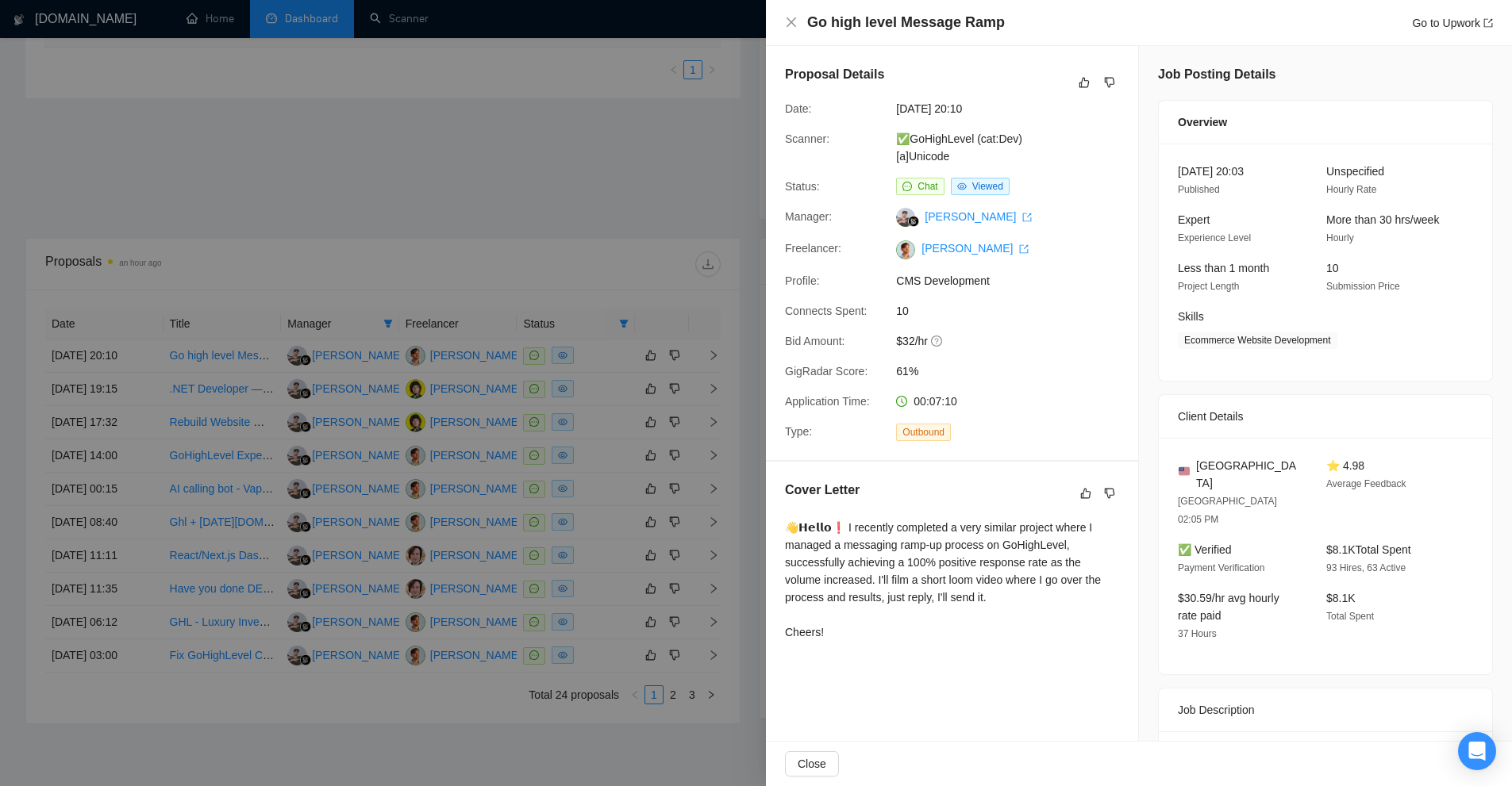
scroll to position [79, 0]
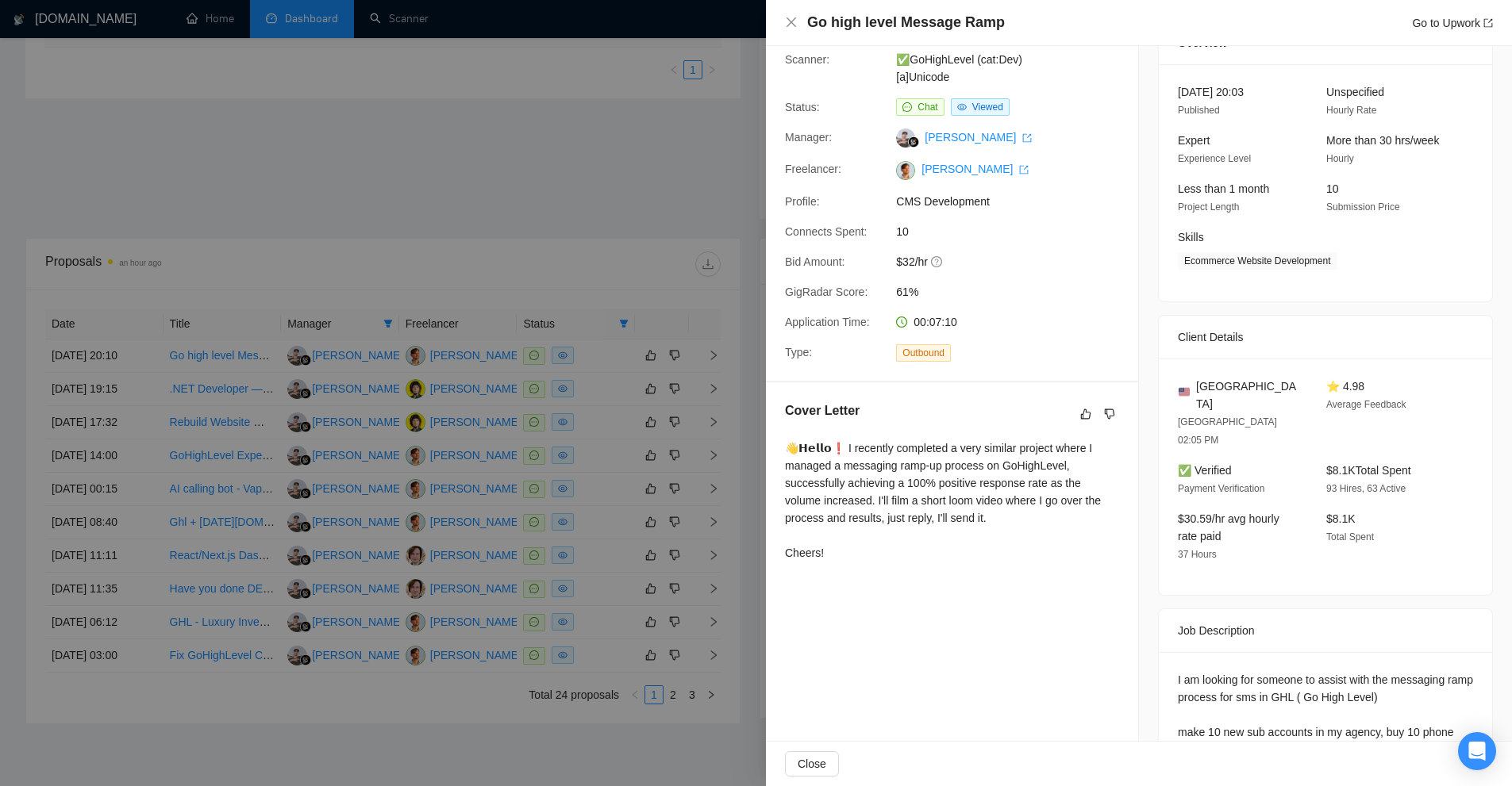
click at [511, 374] on div at bounding box center [756, 393] width 1512 height 786
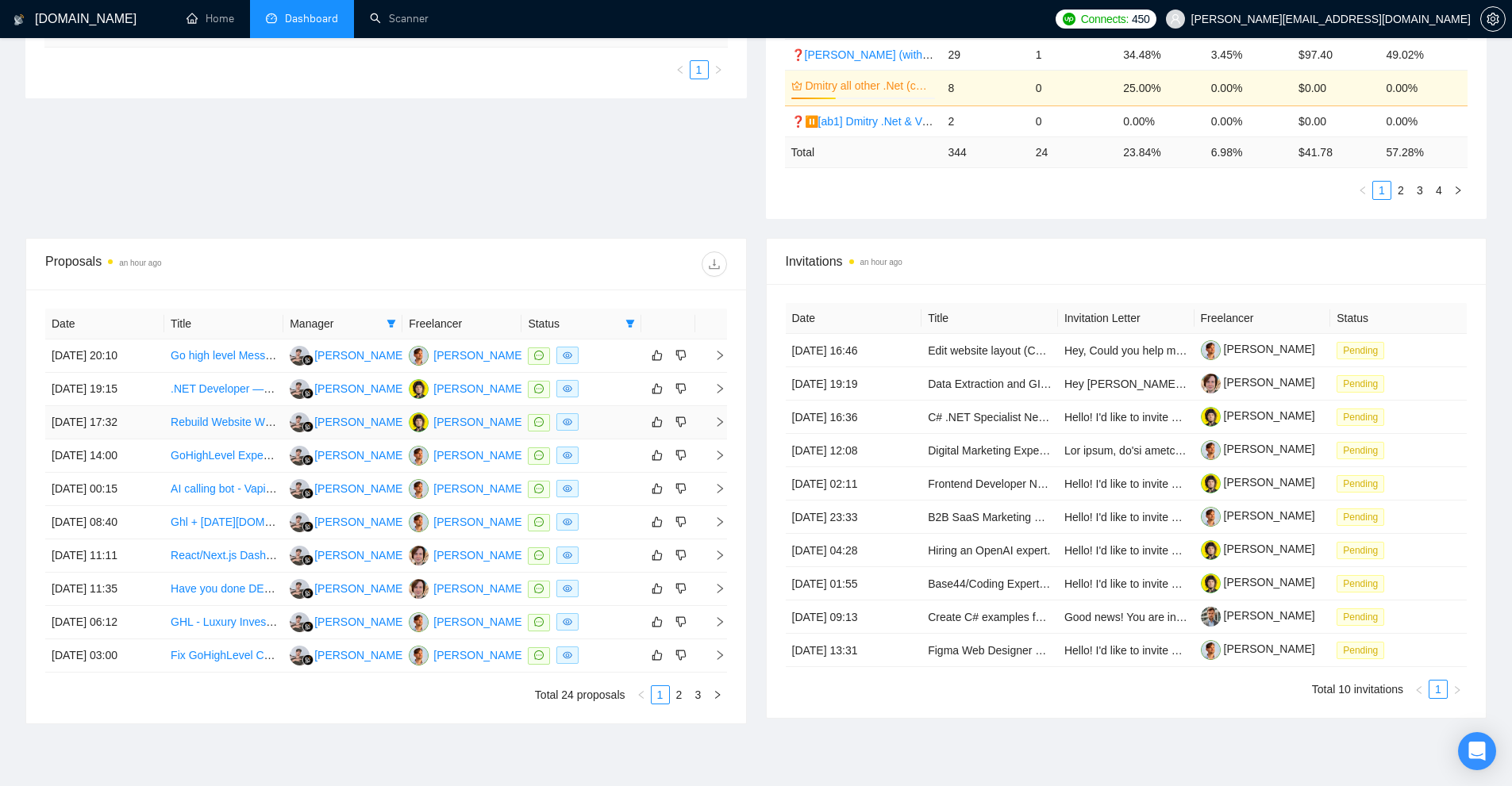
click at [606, 417] on div at bounding box center [581, 422] width 107 height 18
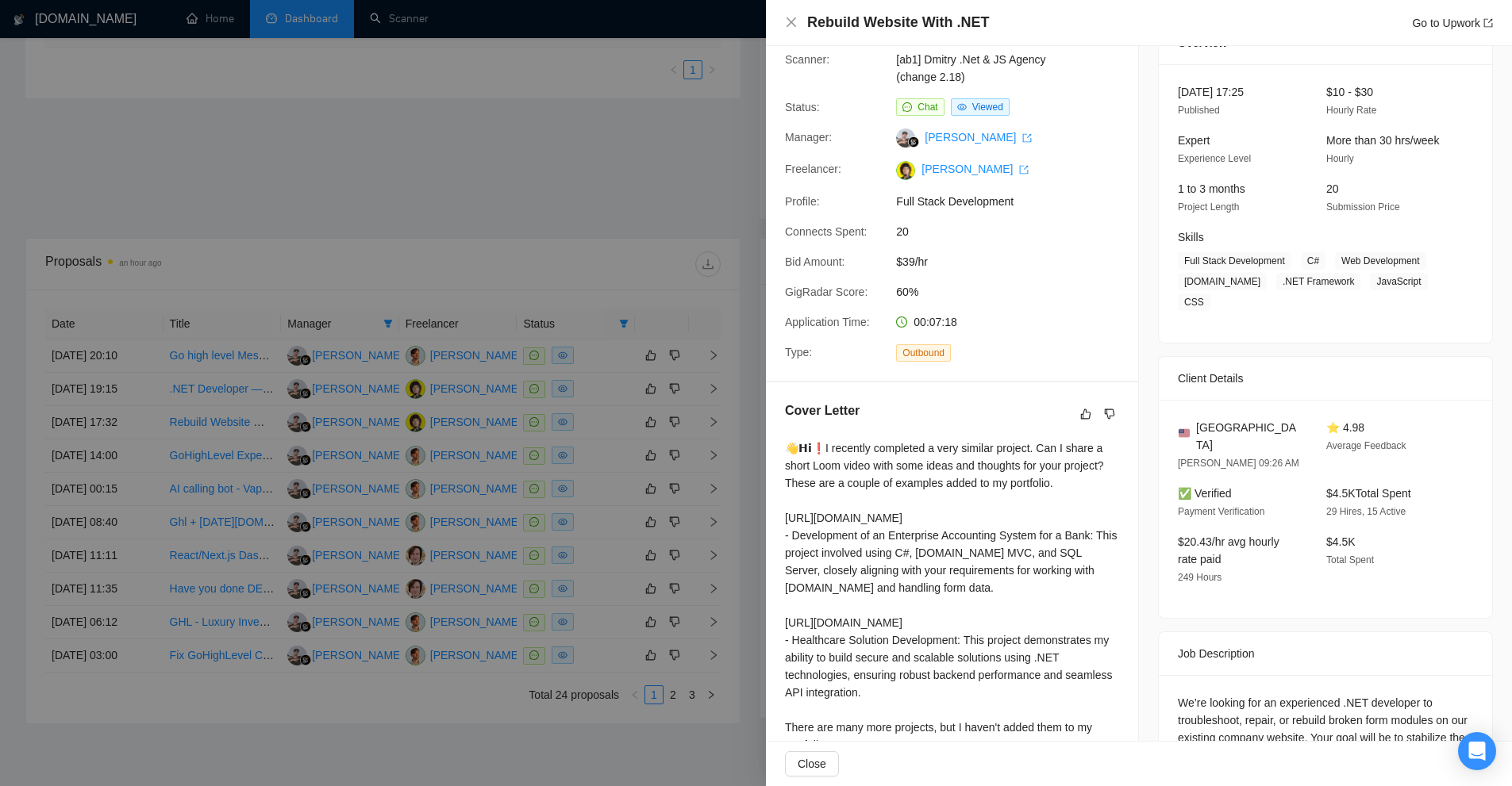
scroll to position [367, 0]
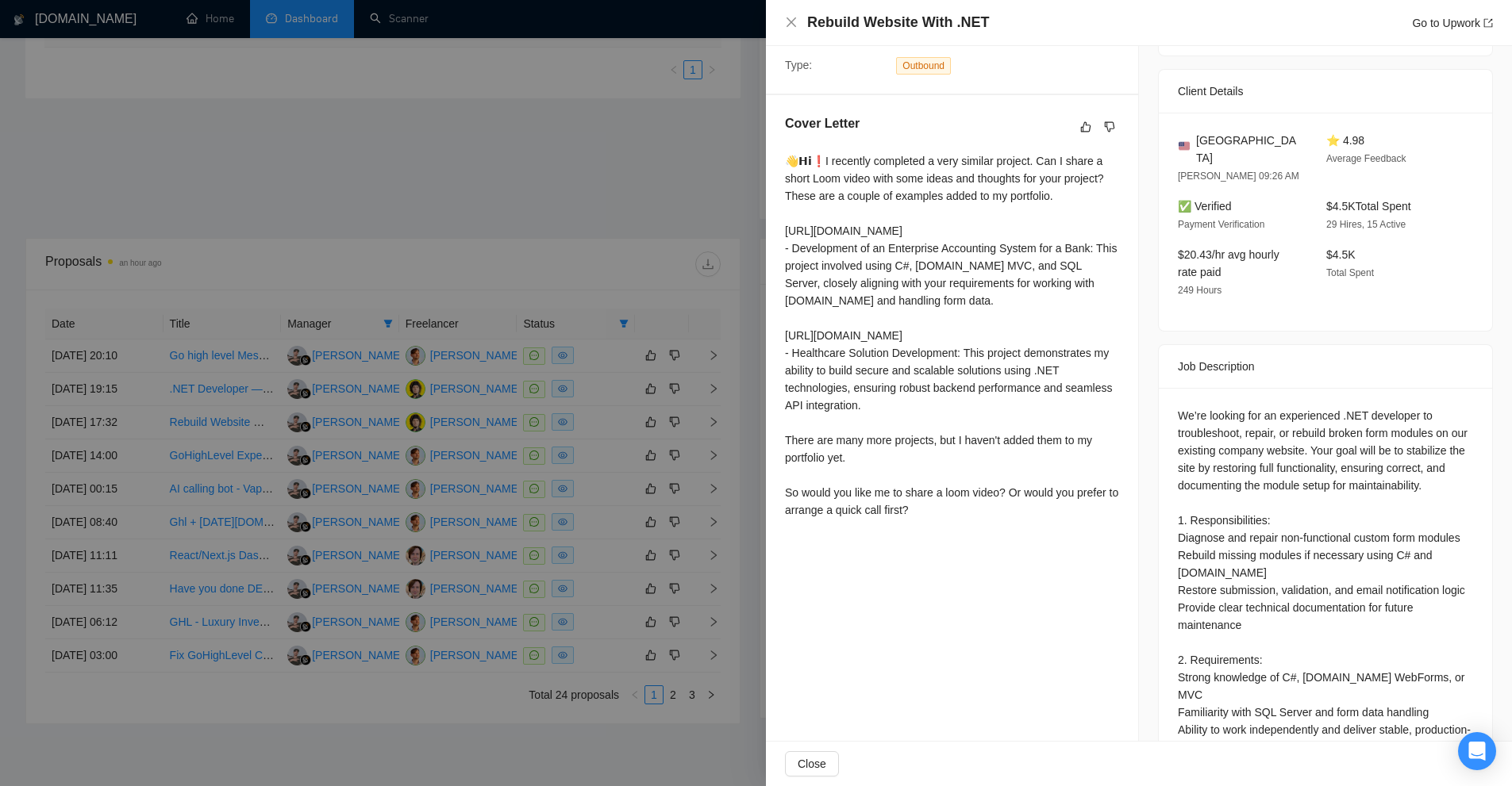
click at [633, 371] on div at bounding box center [756, 393] width 1512 height 786
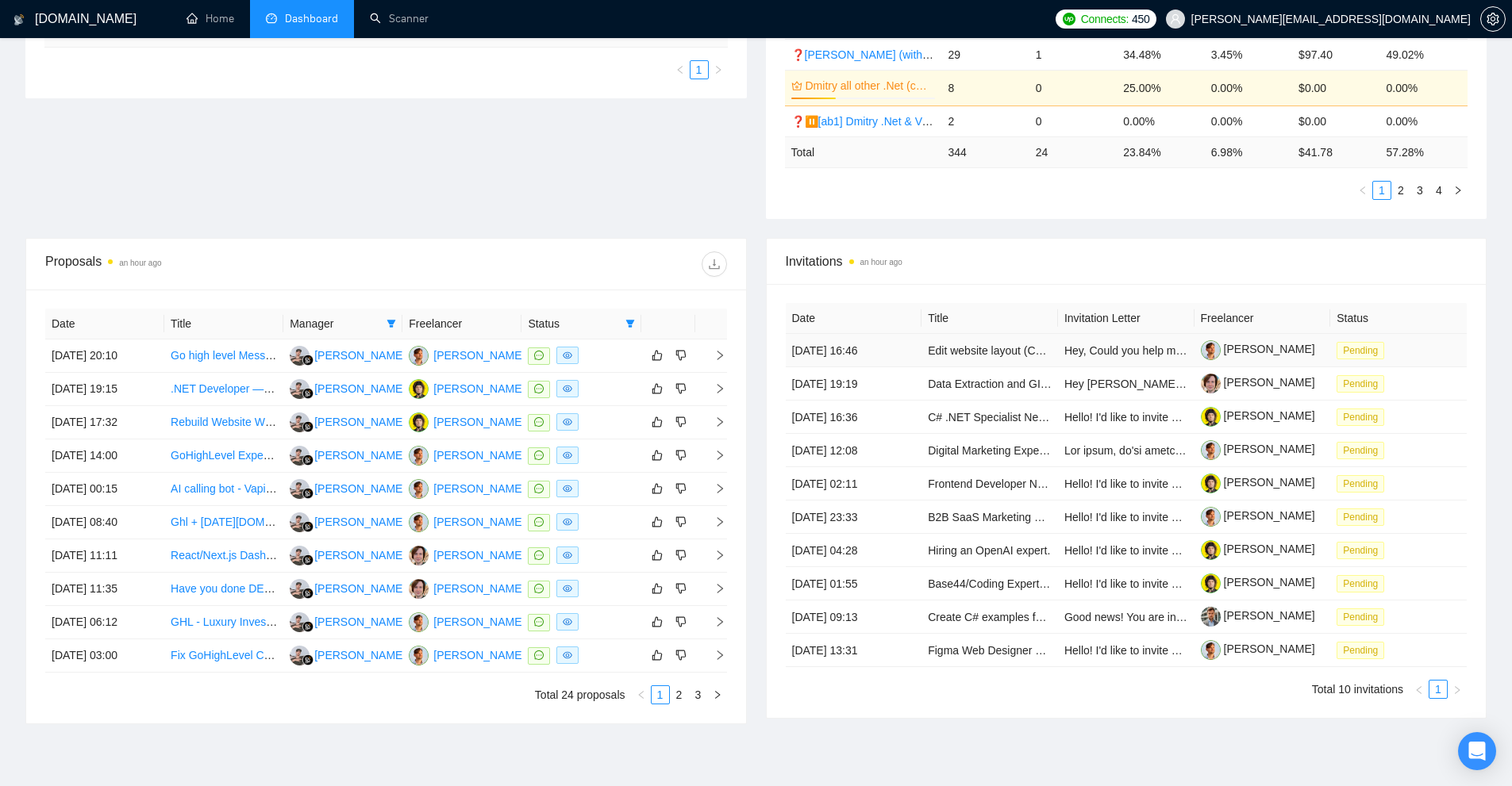
scroll to position [317, 0]
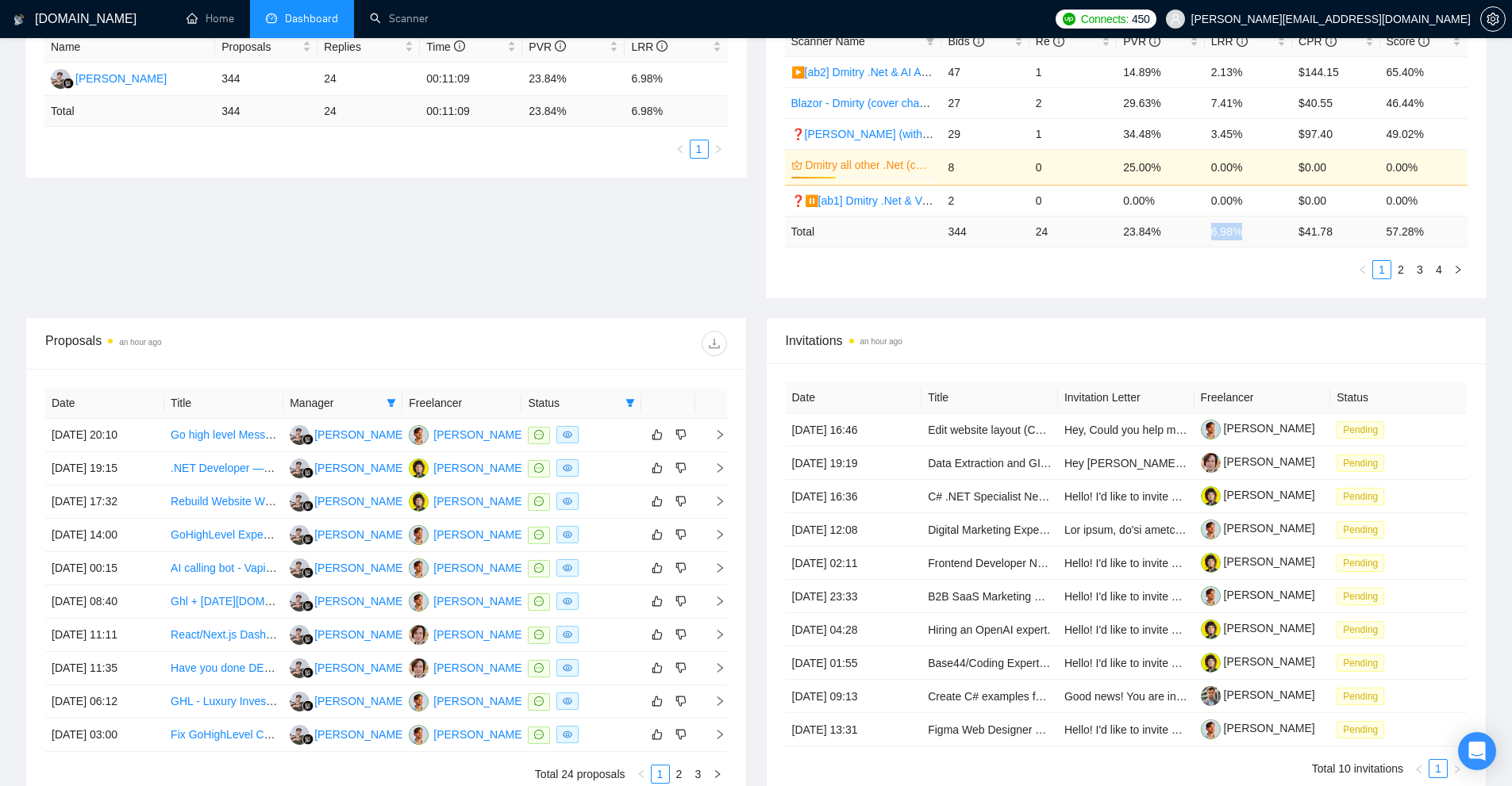
drag, startPoint x: 1238, startPoint y: 230, endPoint x: 1212, endPoint y: 230, distance: 26.0
click at [1212, 230] on td "6.98 %" at bounding box center [1248, 232] width 88 height 31
copy td "6.98 %"
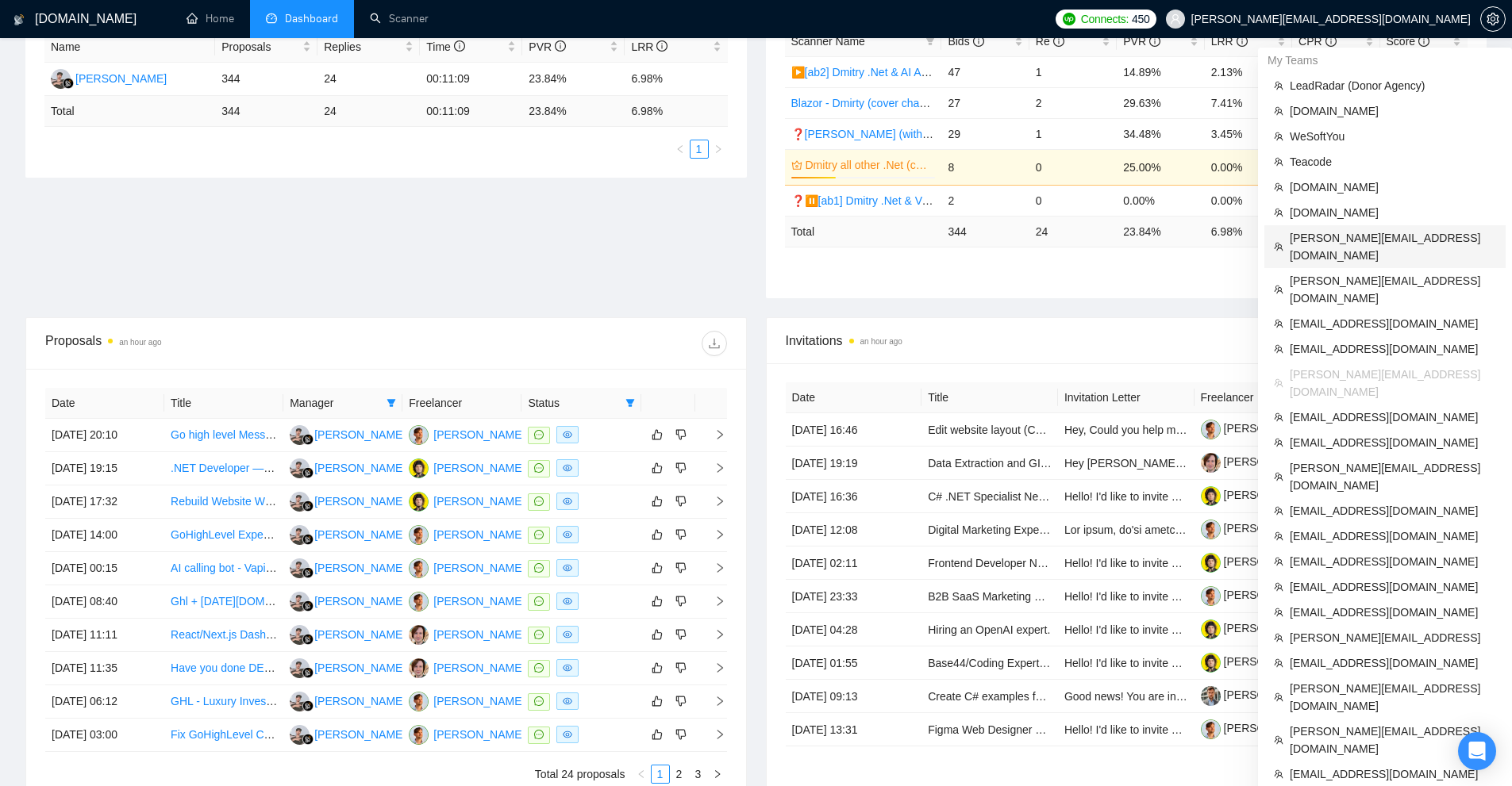
click at [1351, 237] on span "[PERSON_NAME][EMAIL_ADDRESS][DOMAIN_NAME]" at bounding box center [1393, 247] width 206 height 35
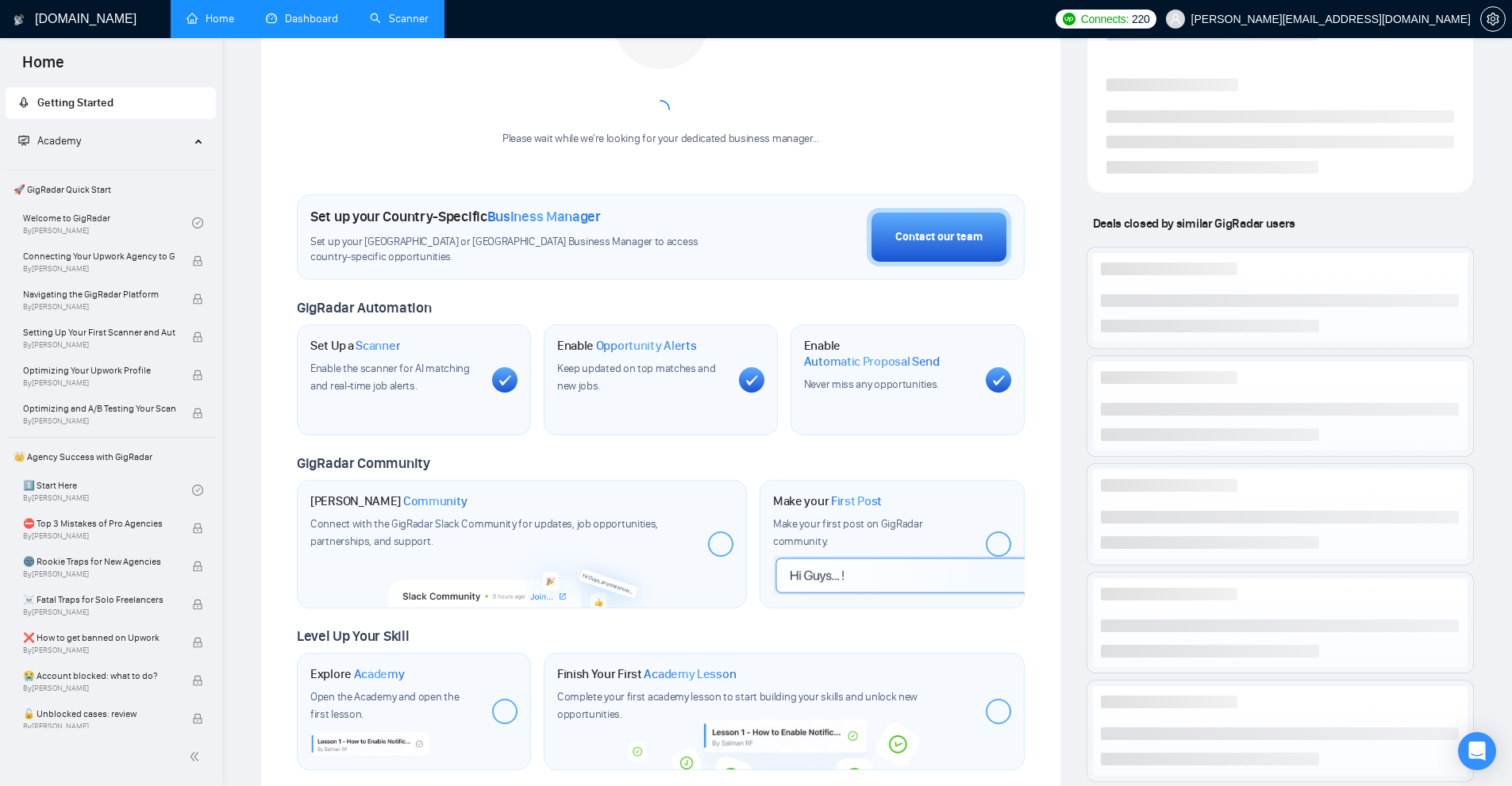
scroll to position [79, 0]
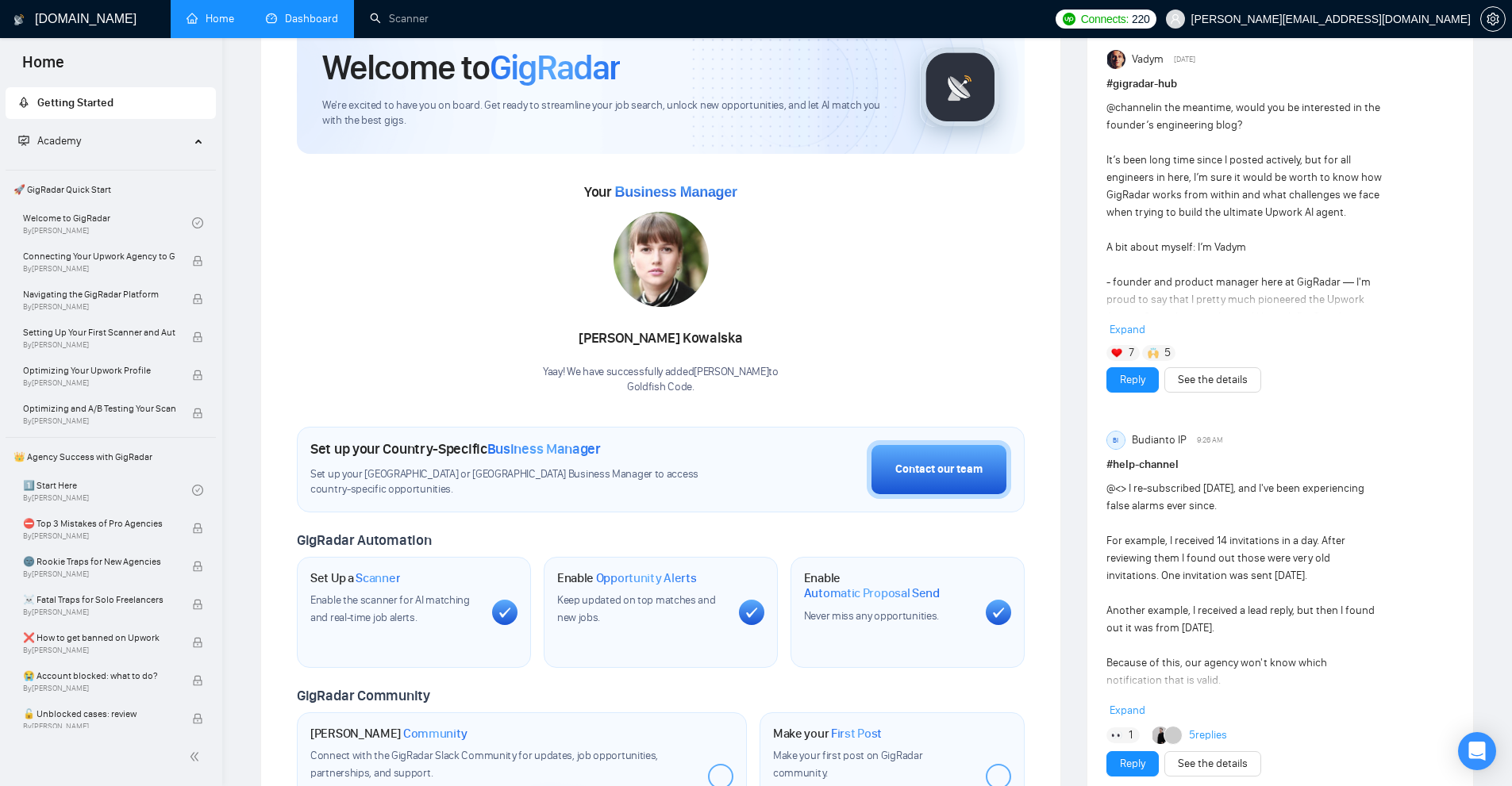
click at [306, 15] on link "Dashboard" at bounding box center [302, 18] width 72 height 14
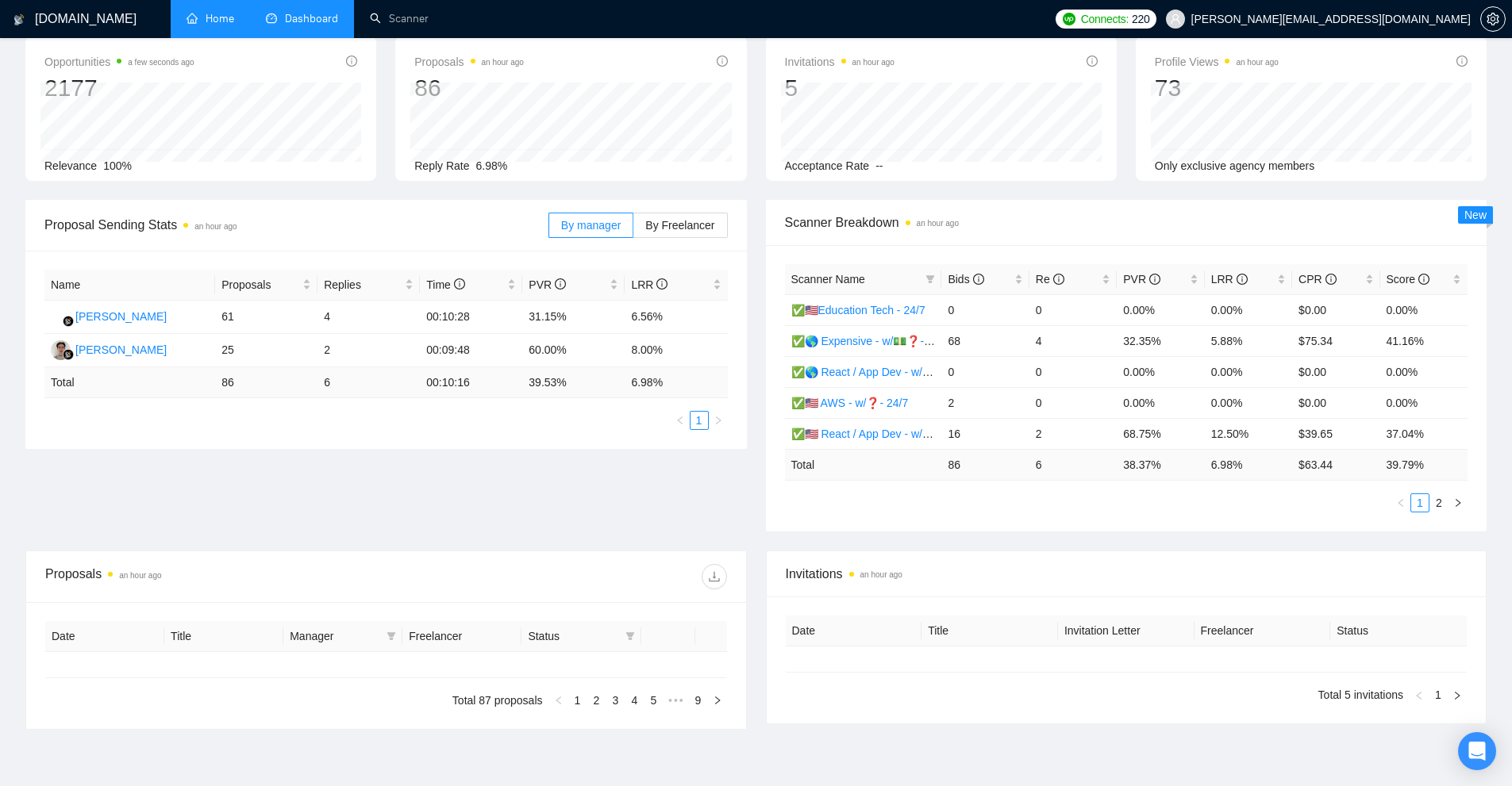
type input "[DATE]"
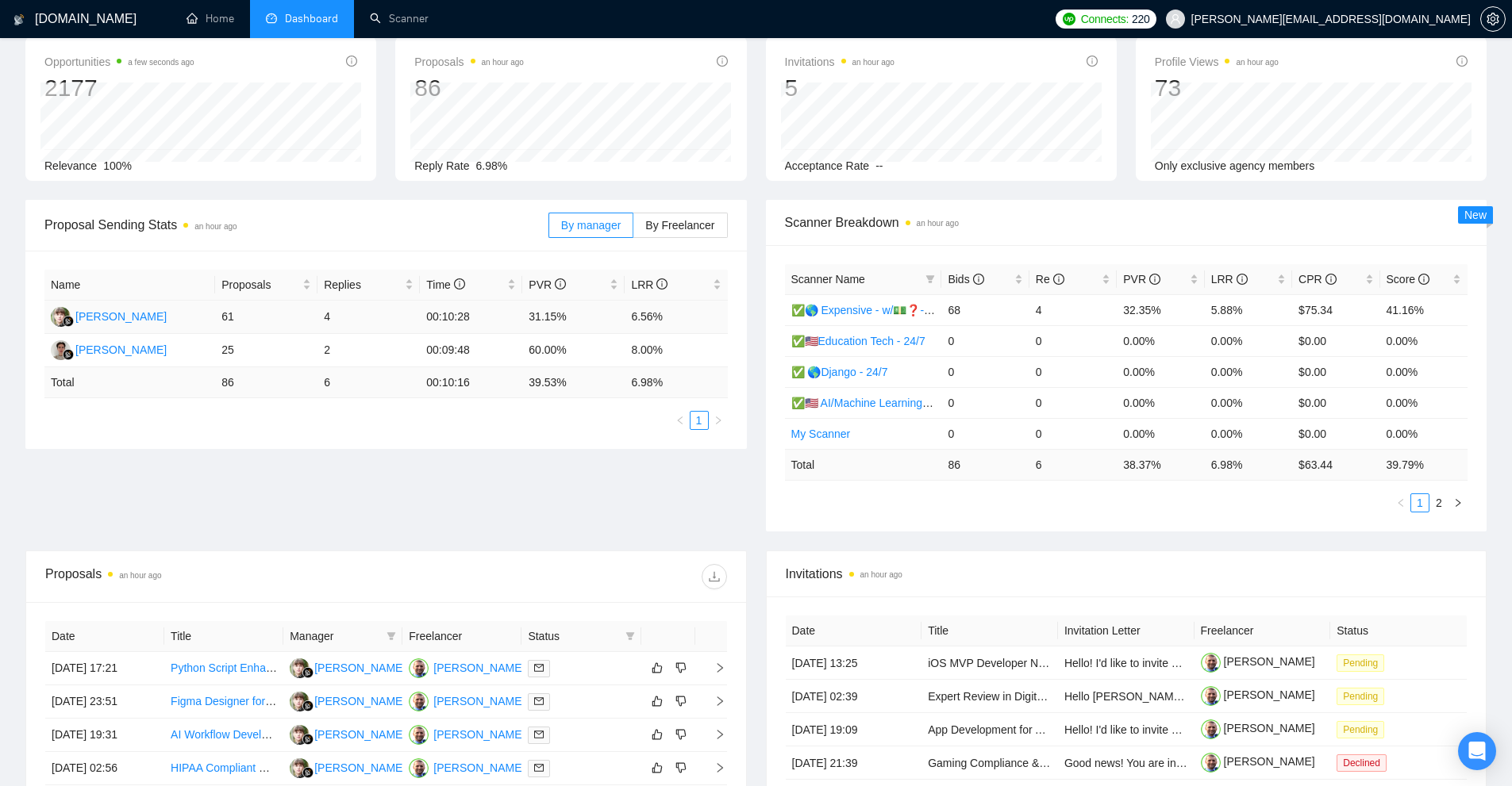
scroll to position [397, 0]
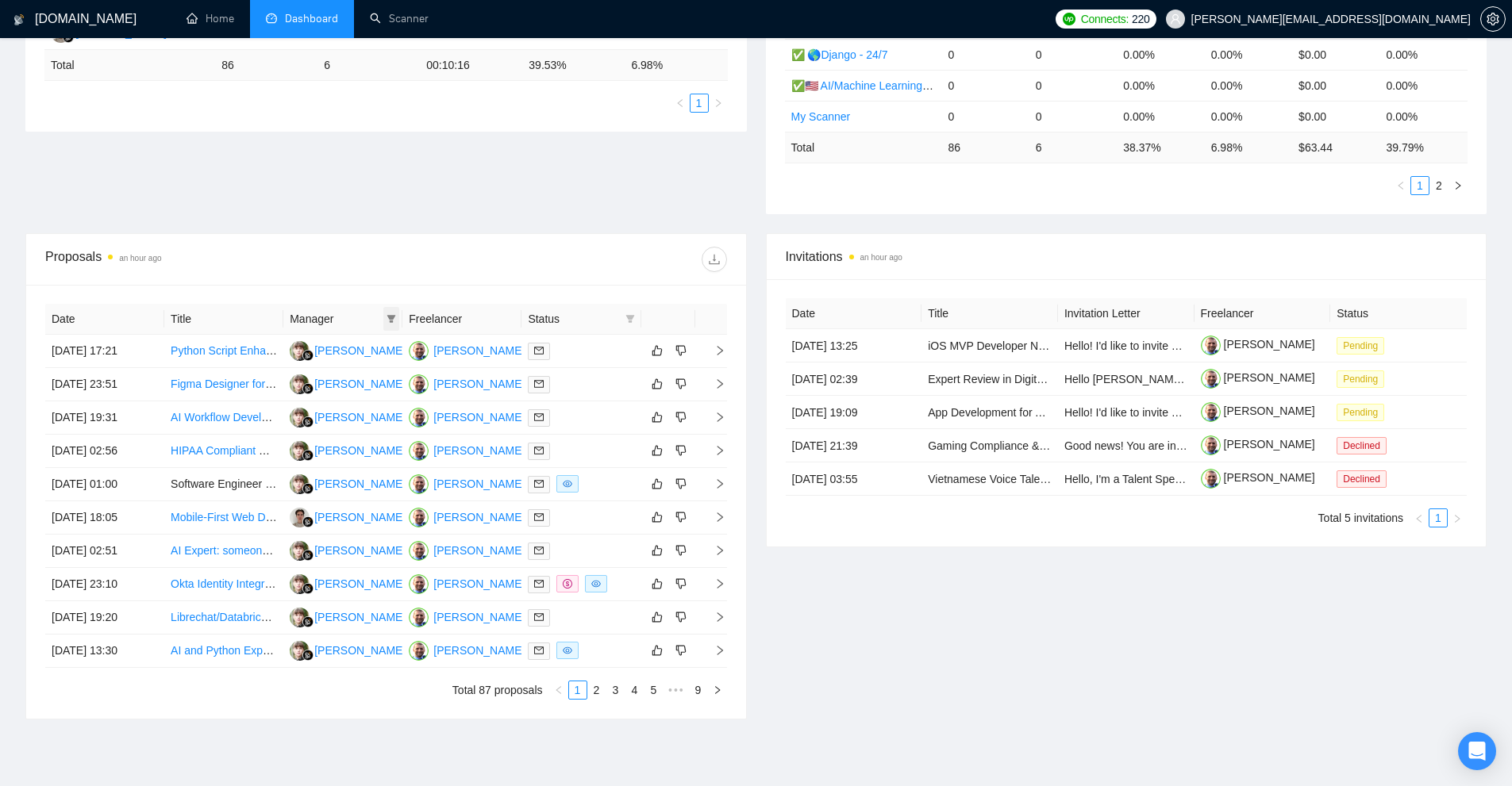
click at [393, 318] on icon "filter" at bounding box center [392, 319] width 9 height 8
click at [348, 390] on li "[PERSON_NAME]" at bounding box center [320, 400] width 147 height 26
checkbox input "true"
click at [343, 349] on span "[PERSON_NAME]" at bounding box center [338, 349] width 91 height 13
checkbox input "true"
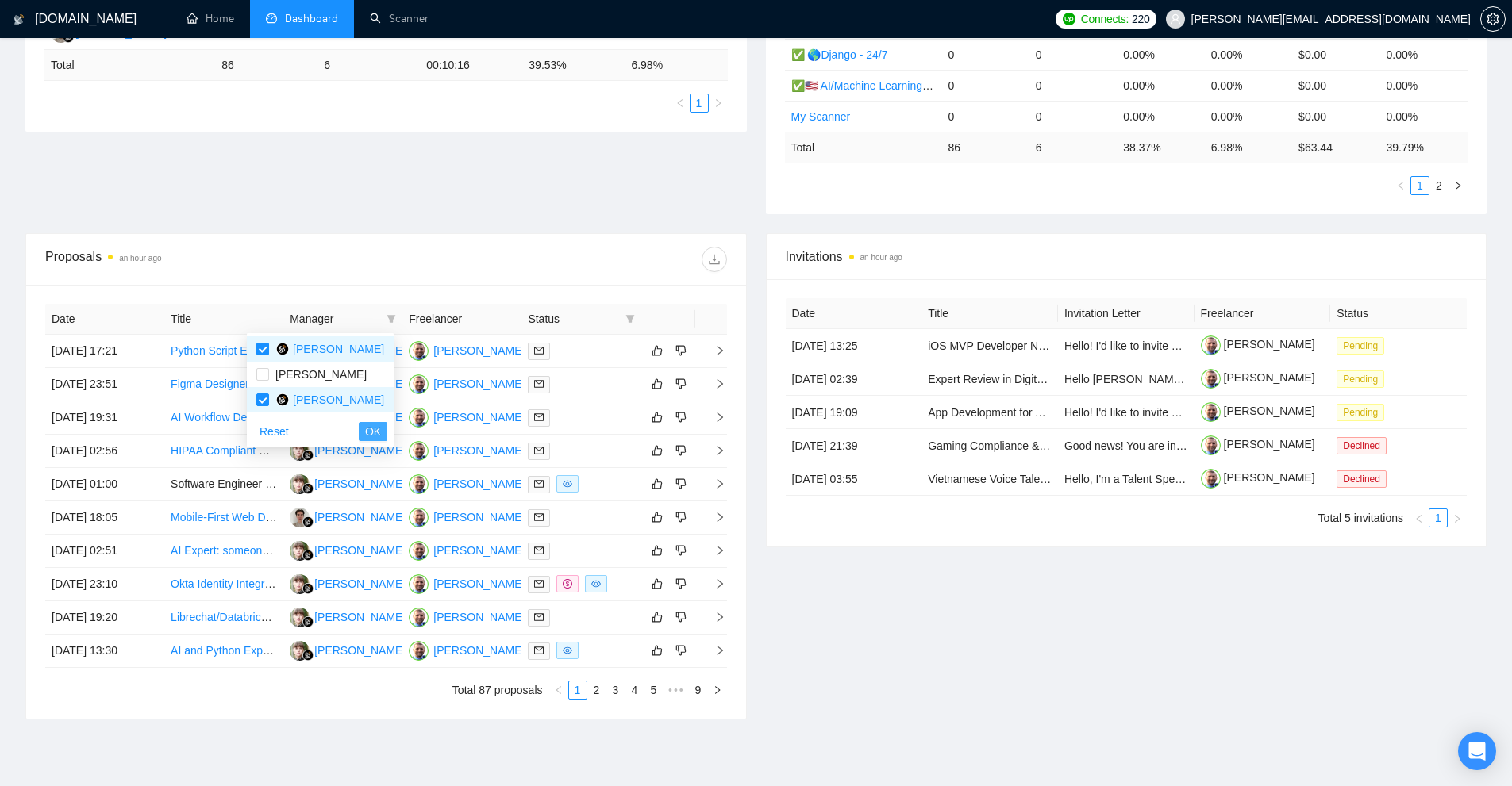
click at [377, 440] on button "OK" at bounding box center [372, 431] width 28 height 19
click at [628, 319] on icon "filter" at bounding box center [630, 319] width 9 height 8
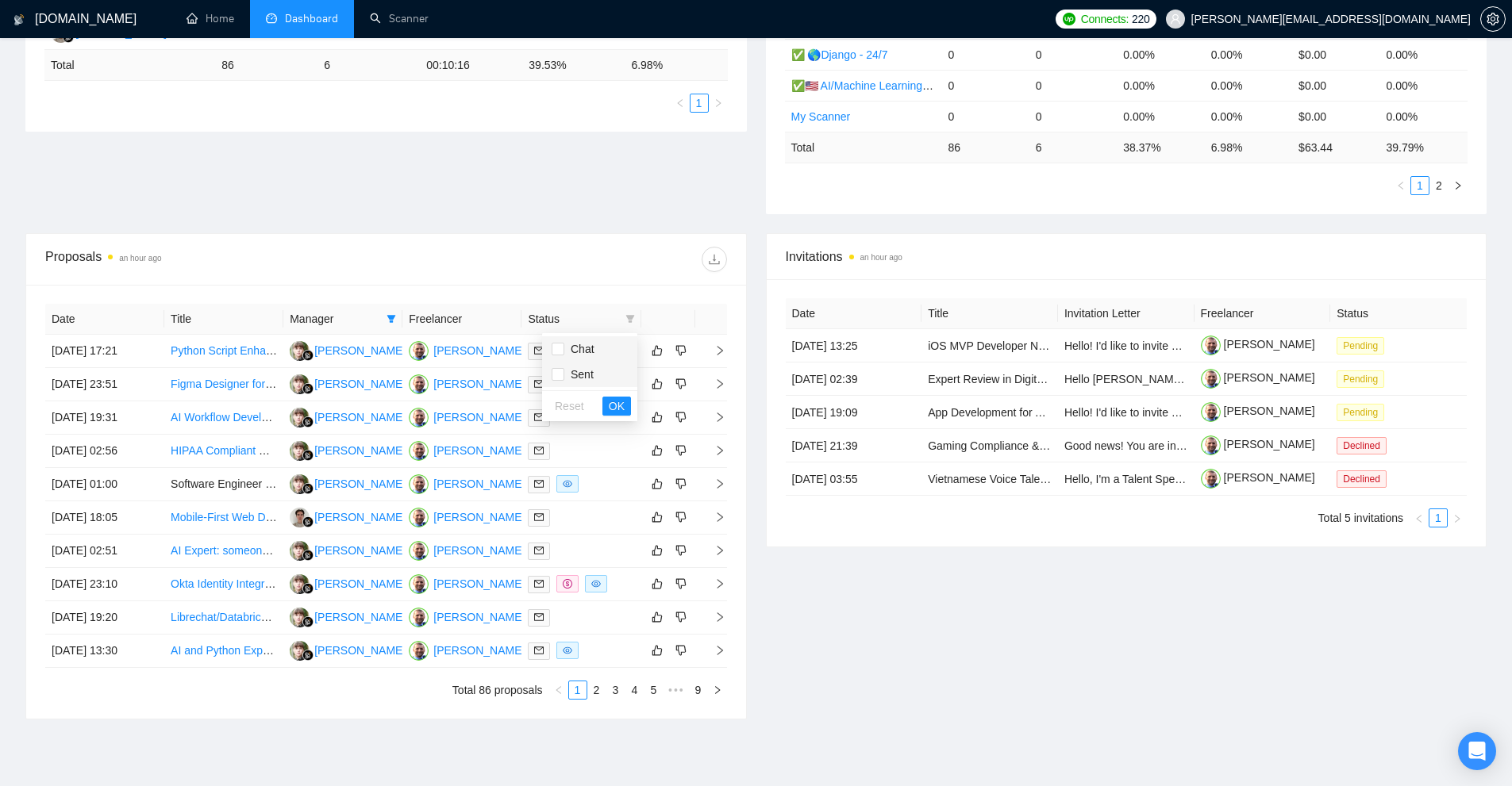
click at [601, 348] on span "Chat" at bounding box center [590, 348] width 77 height 17
checkbox input "true"
click at [620, 407] on span "OK" at bounding box center [616, 406] width 16 height 17
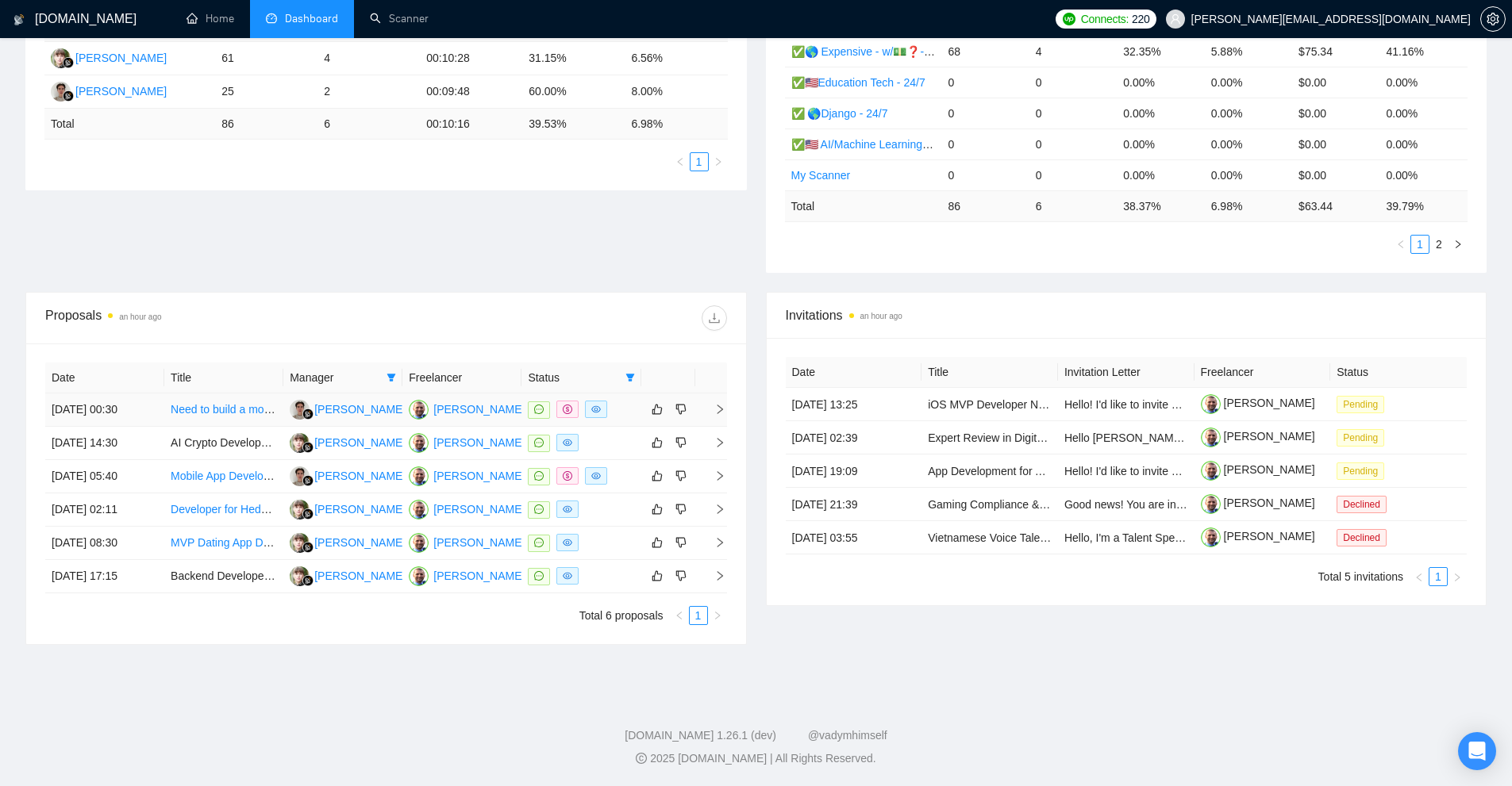
scroll to position [338, 0]
click at [629, 440] on div at bounding box center [581, 443] width 107 height 18
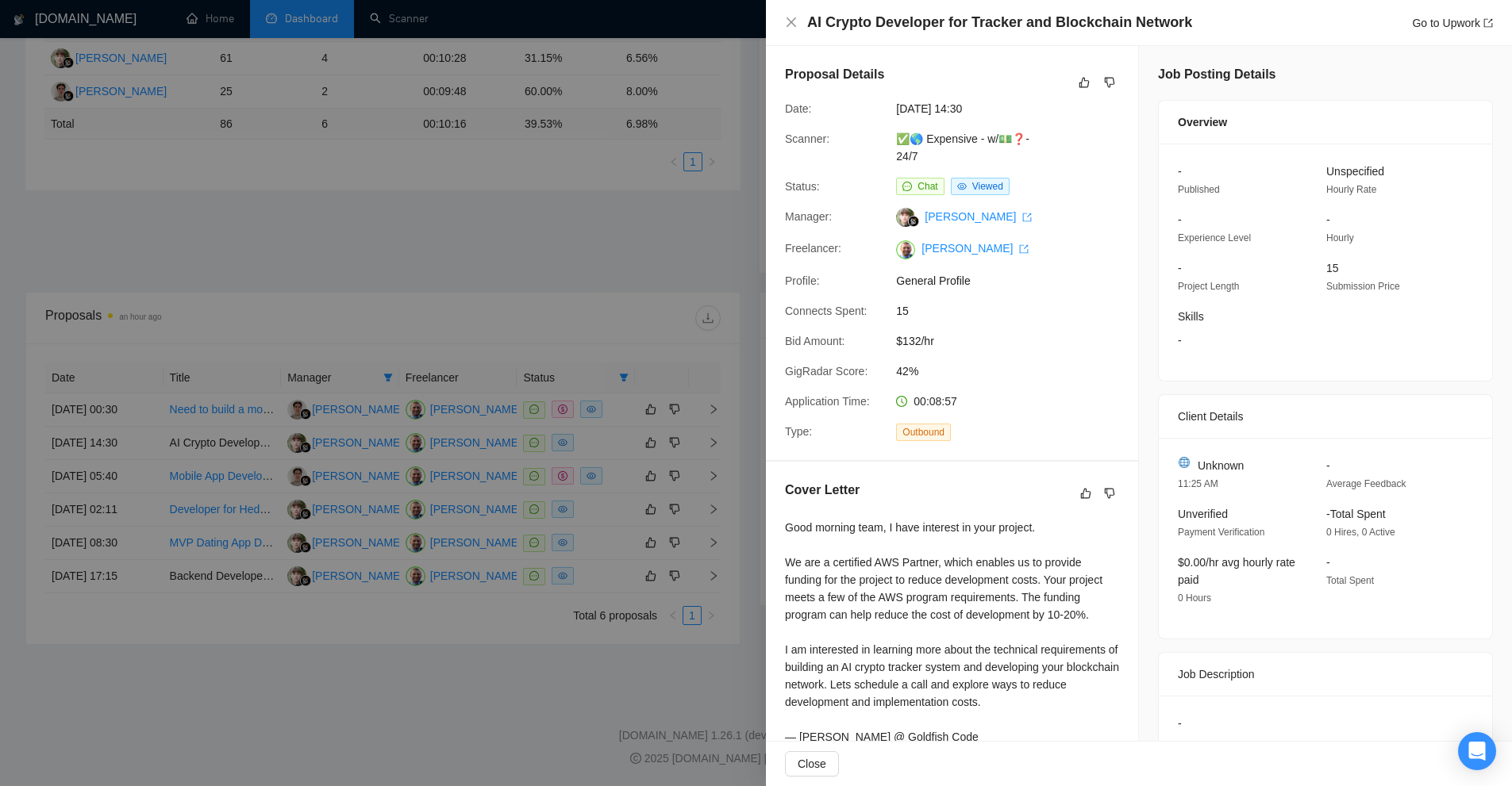
click at [660, 413] on div at bounding box center [756, 393] width 1512 height 786
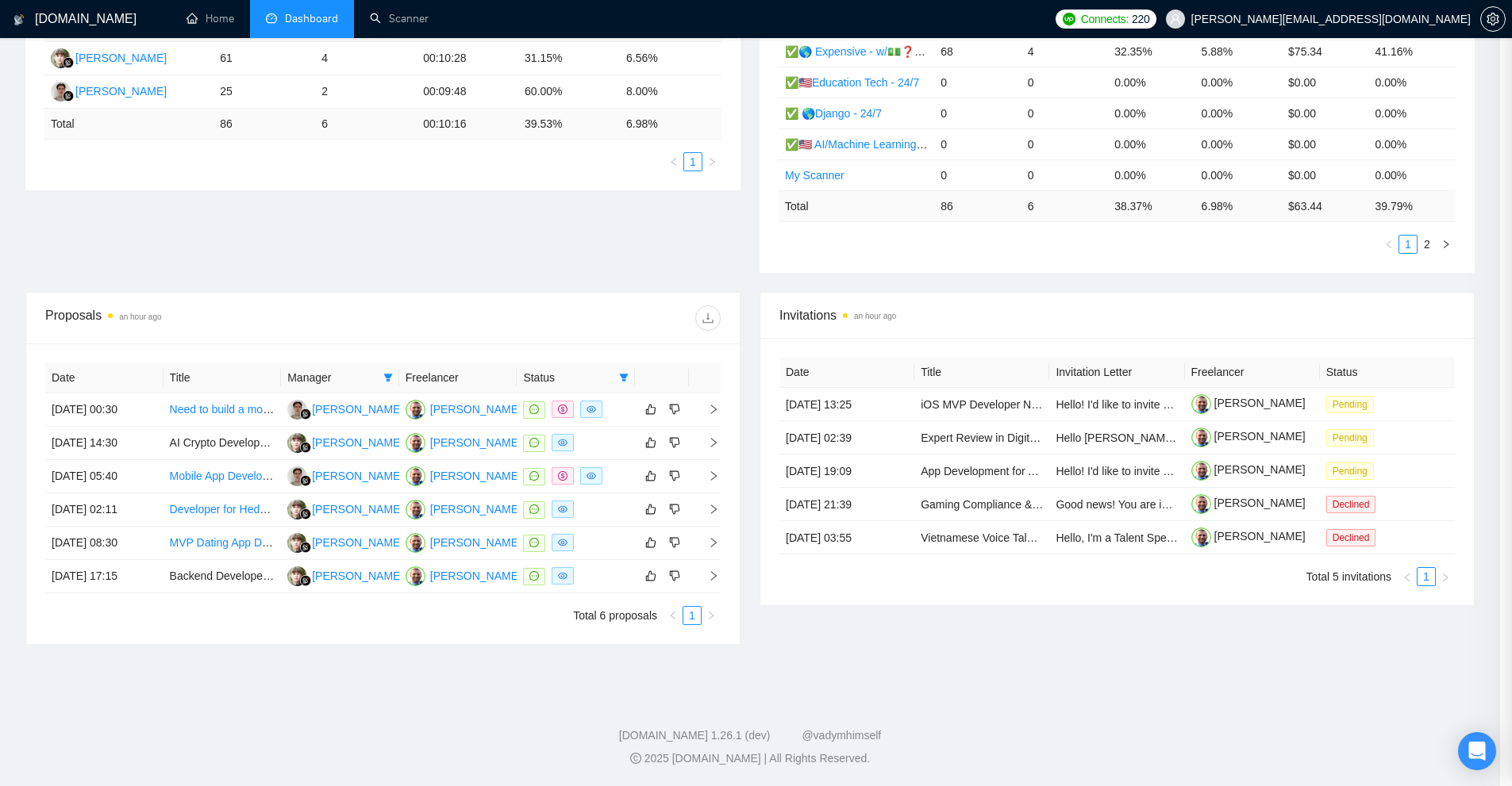
click at [616, 407] on div at bounding box center [576, 410] width 106 height 18
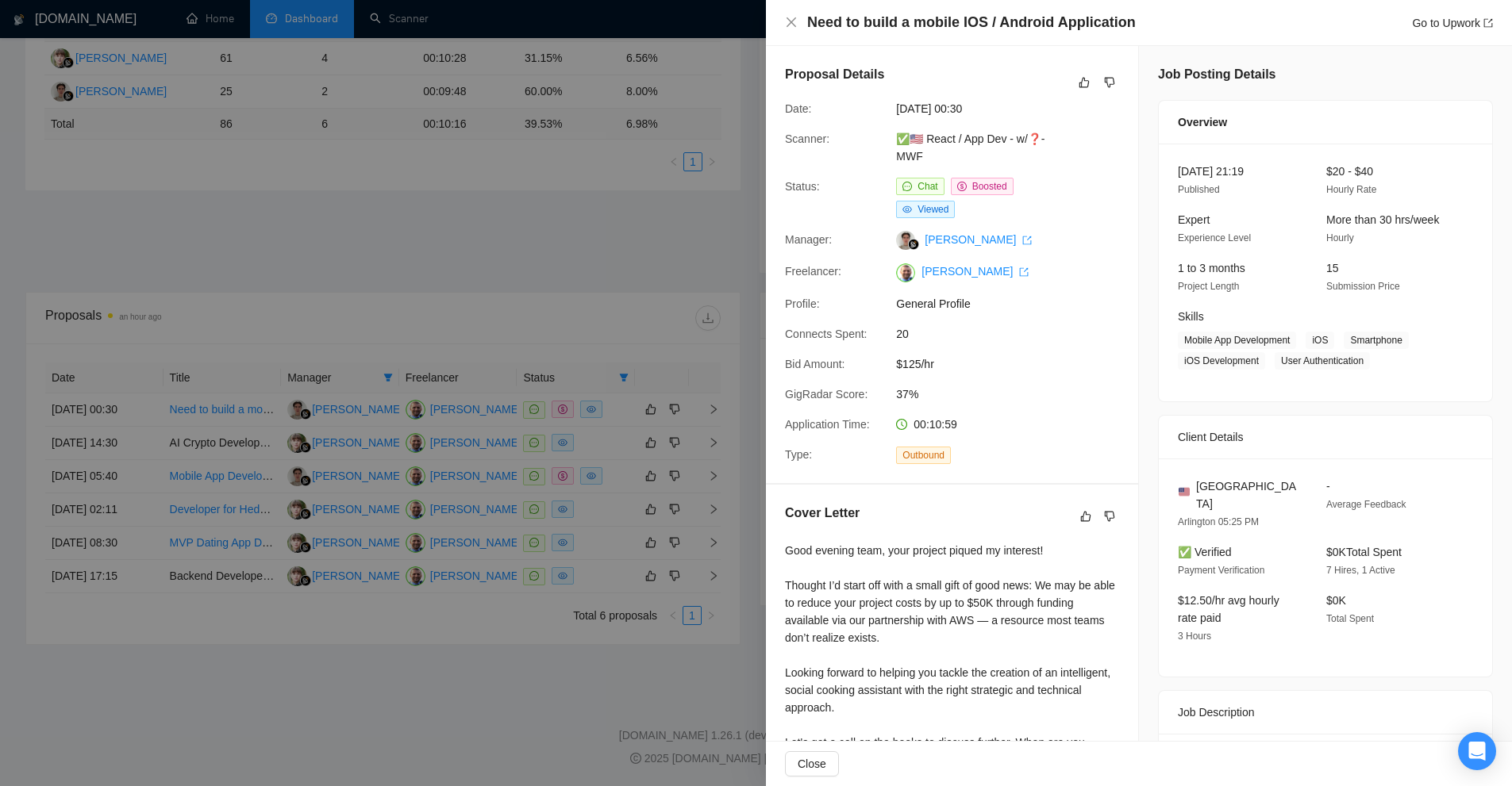
click at [622, 278] on div at bounding box center [756, 393] width 1512 height 786
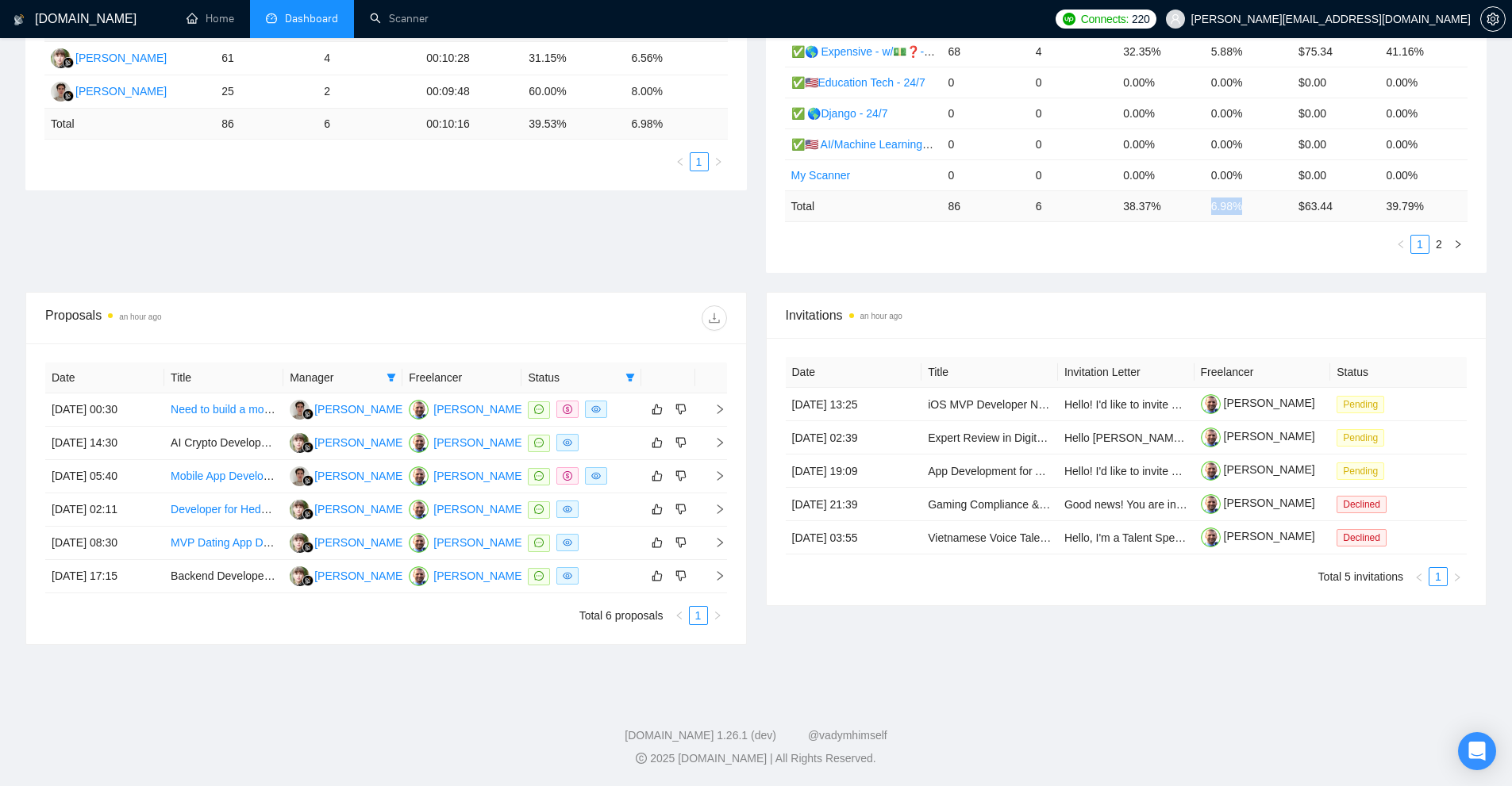
drag, startPoint x: 1239, startPoint y: 205, endPoint x: 1210, endPoint y: 205, distance: 29.0
click at [1210, 205] on td "6.98 %" at bounding box center [1248, 206] width 88 height 31
copy td "6.98 %"
